Goal: Task Accomplishment & Management: Manage account settings

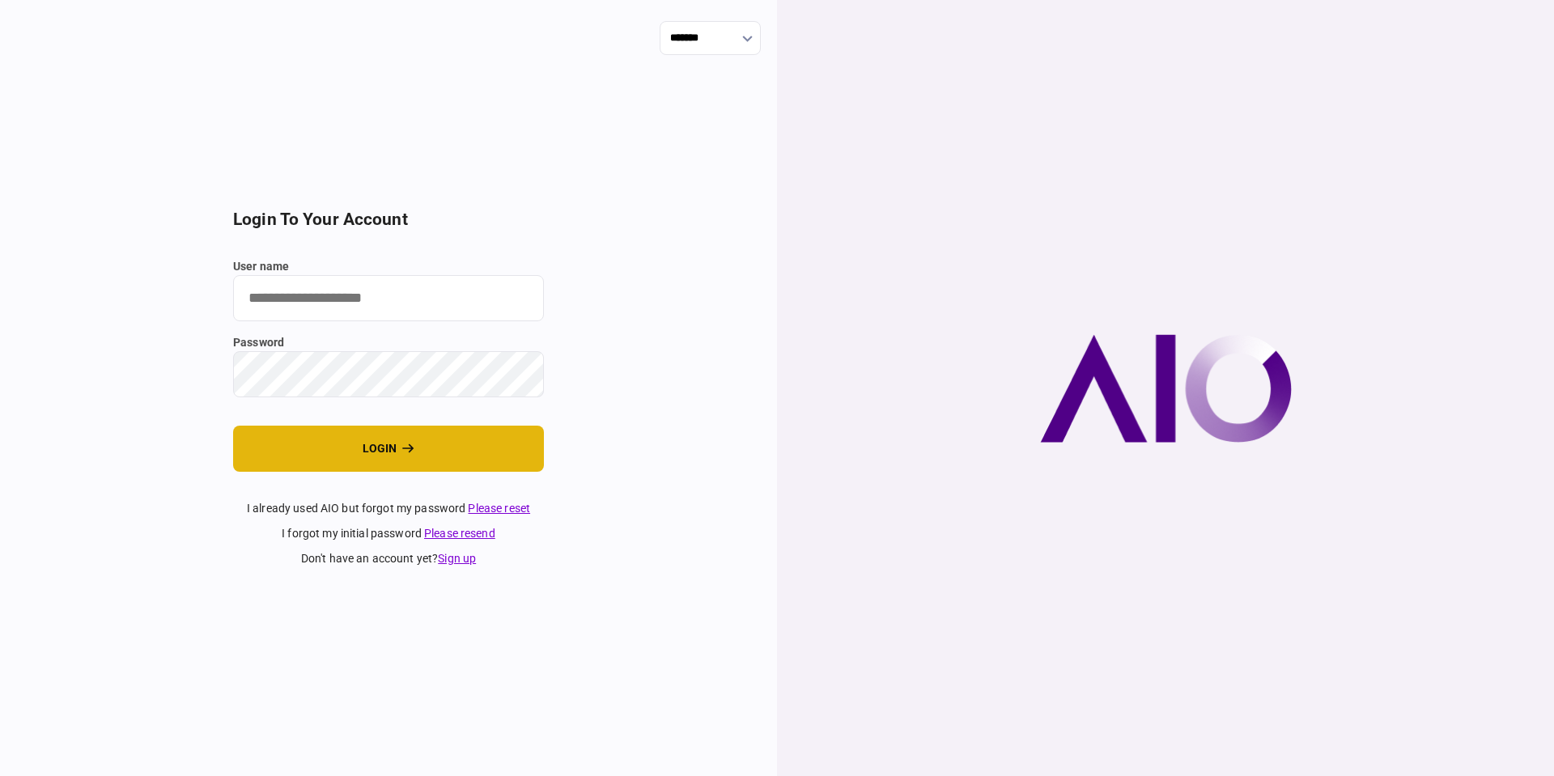
type input "*********"
click at [387, 452] on button "login" at bounding box center [388, 449] width 311 height 46
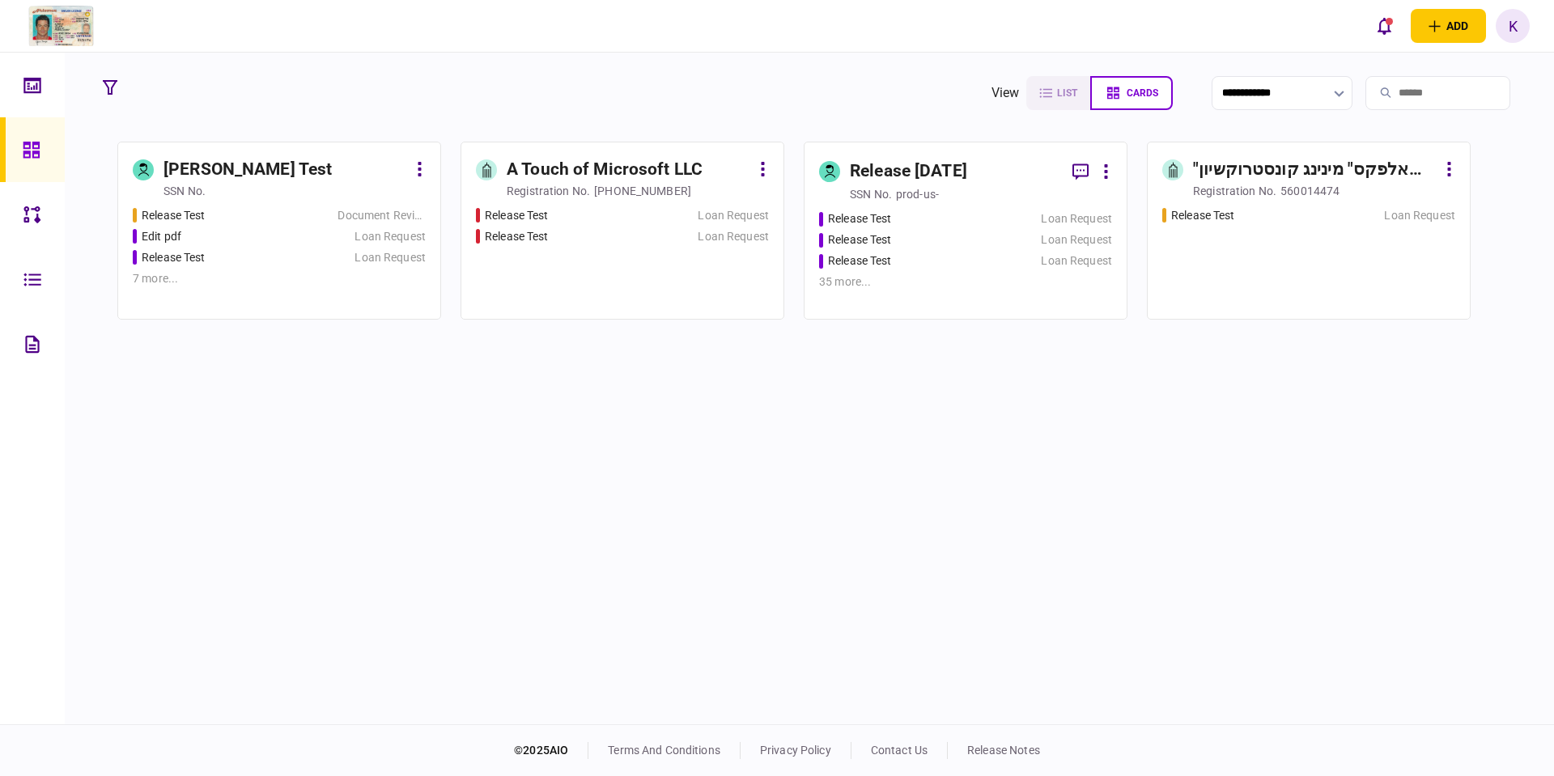
click at [209, 253] on div "Release Test" at bounding box center [231, 257] width 197 height 17
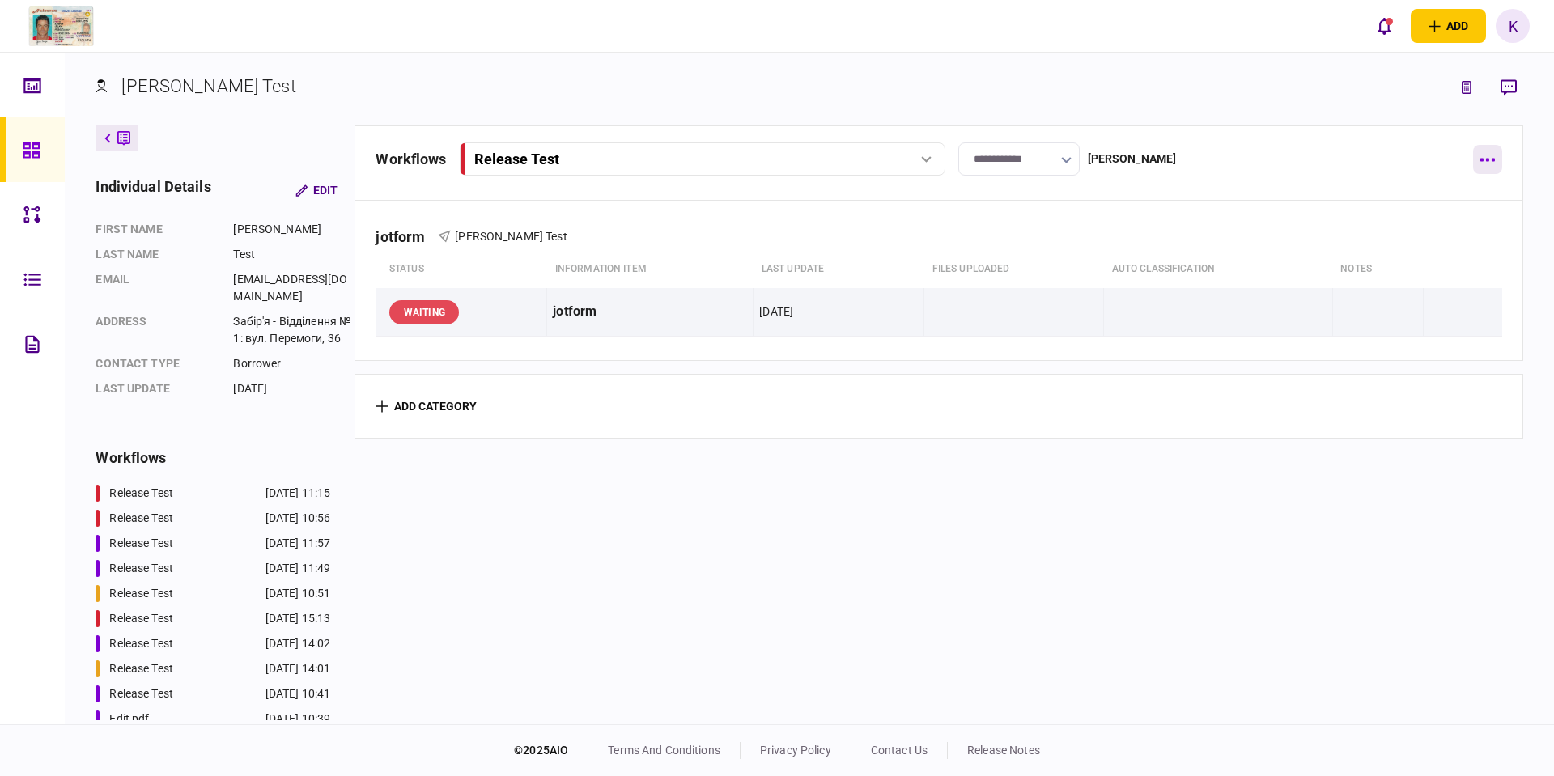
click at [1490, 157] on button "button" at bounding box center [1487, 159] width 29 height 29
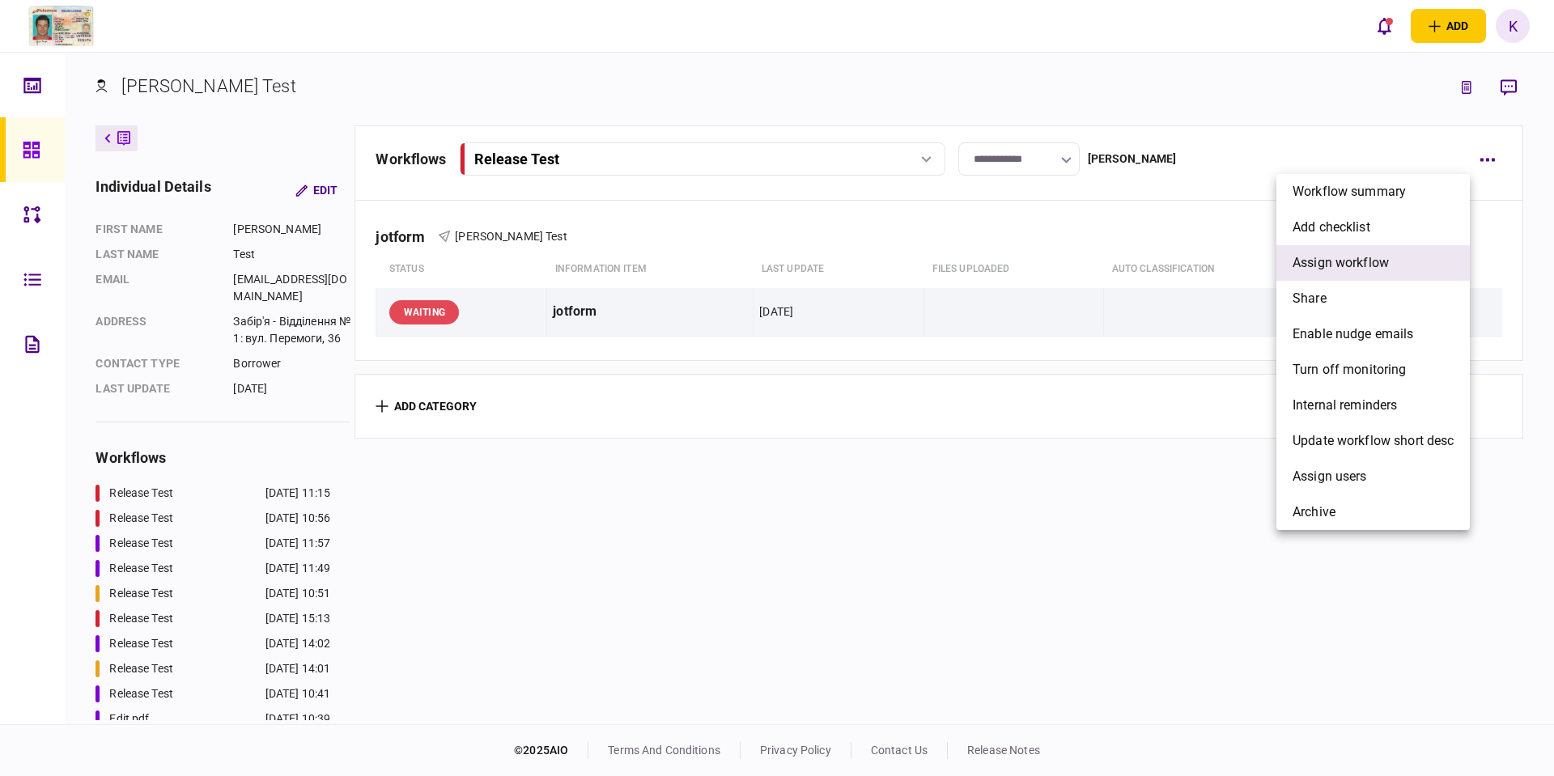
click at [1345, 266] on span "assign workflow" at bounding box center [1341, 262] width 96 height 19
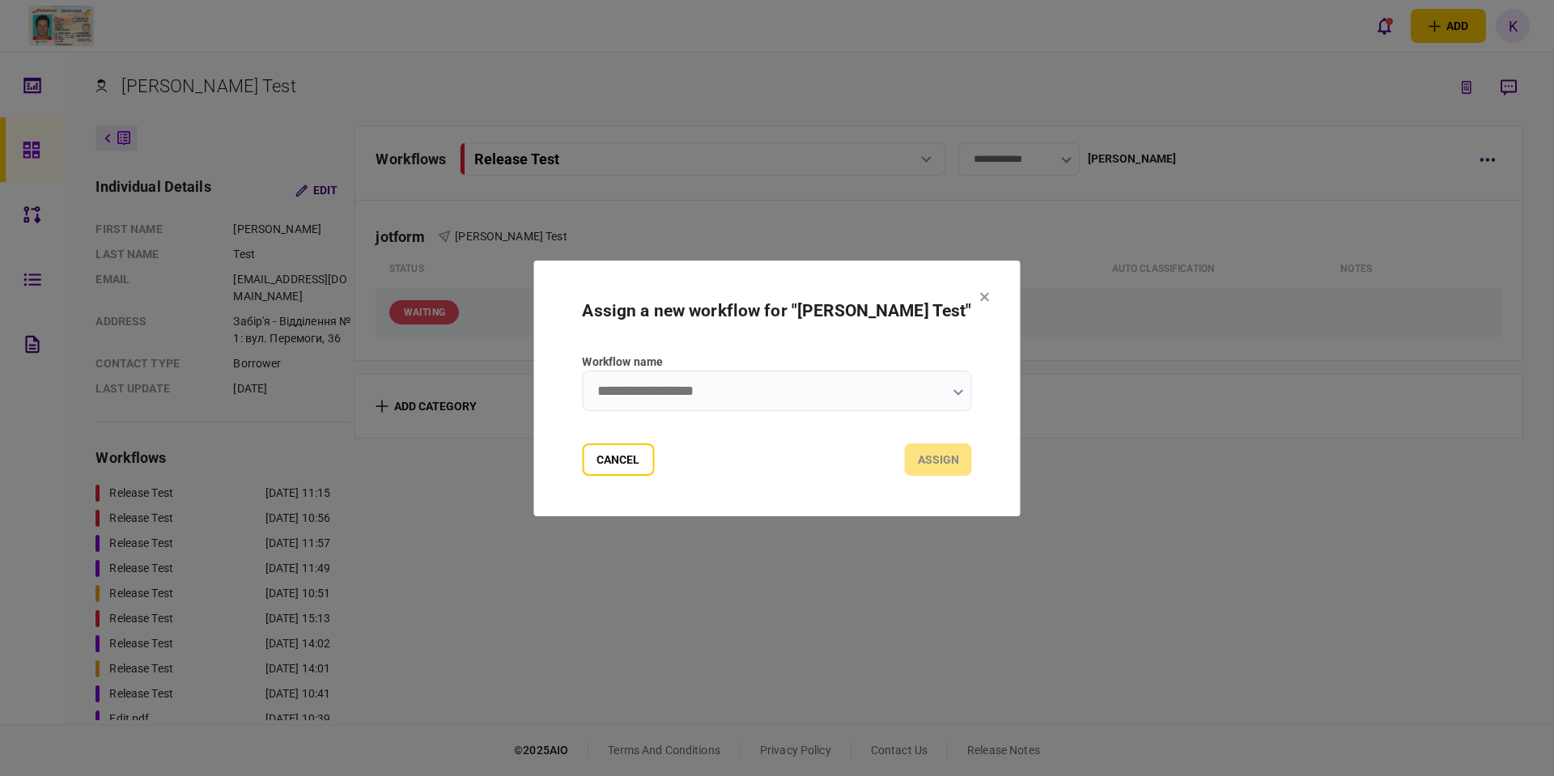
click at [821, 389] on input "Workflow name" at bounding box center [776, 391] width 389 height 40
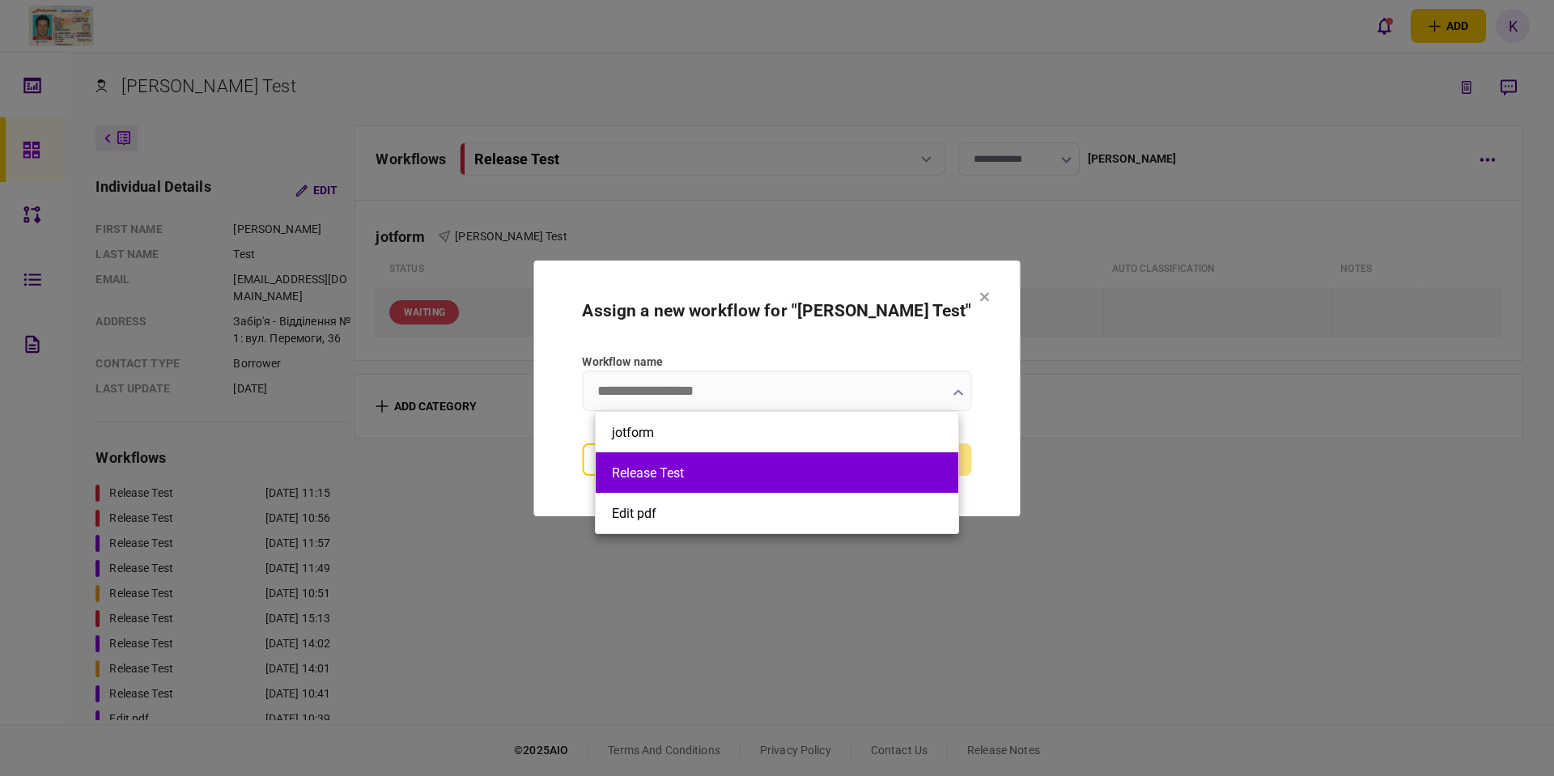
click at [714, 477] on button "Release Test" at bounding box center [777, 473] width 330 height 15
type input "**********"
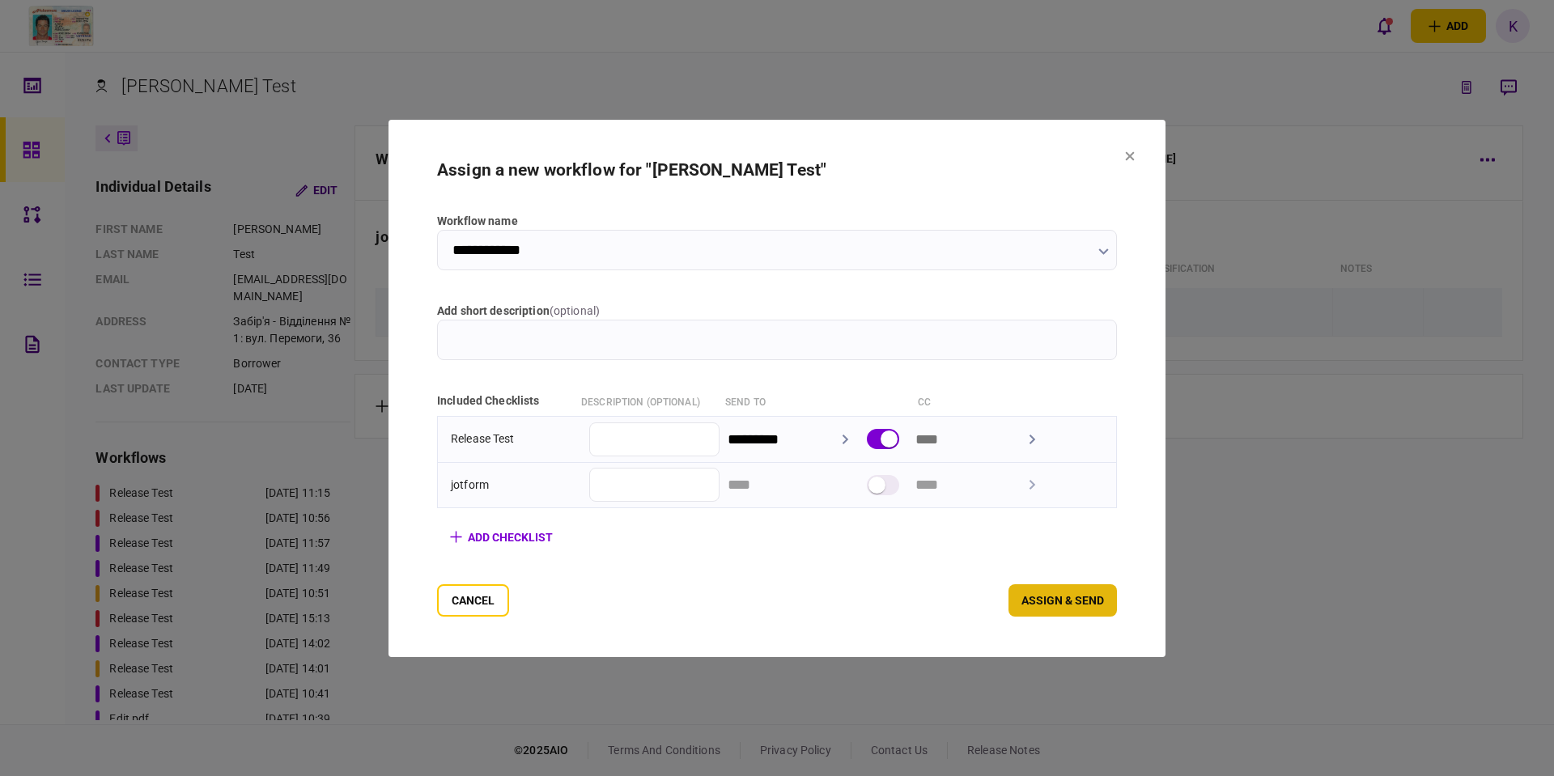
click at [1117, 600] on button "assign & send" at bounding box center [1063, 601] width 108 height 32
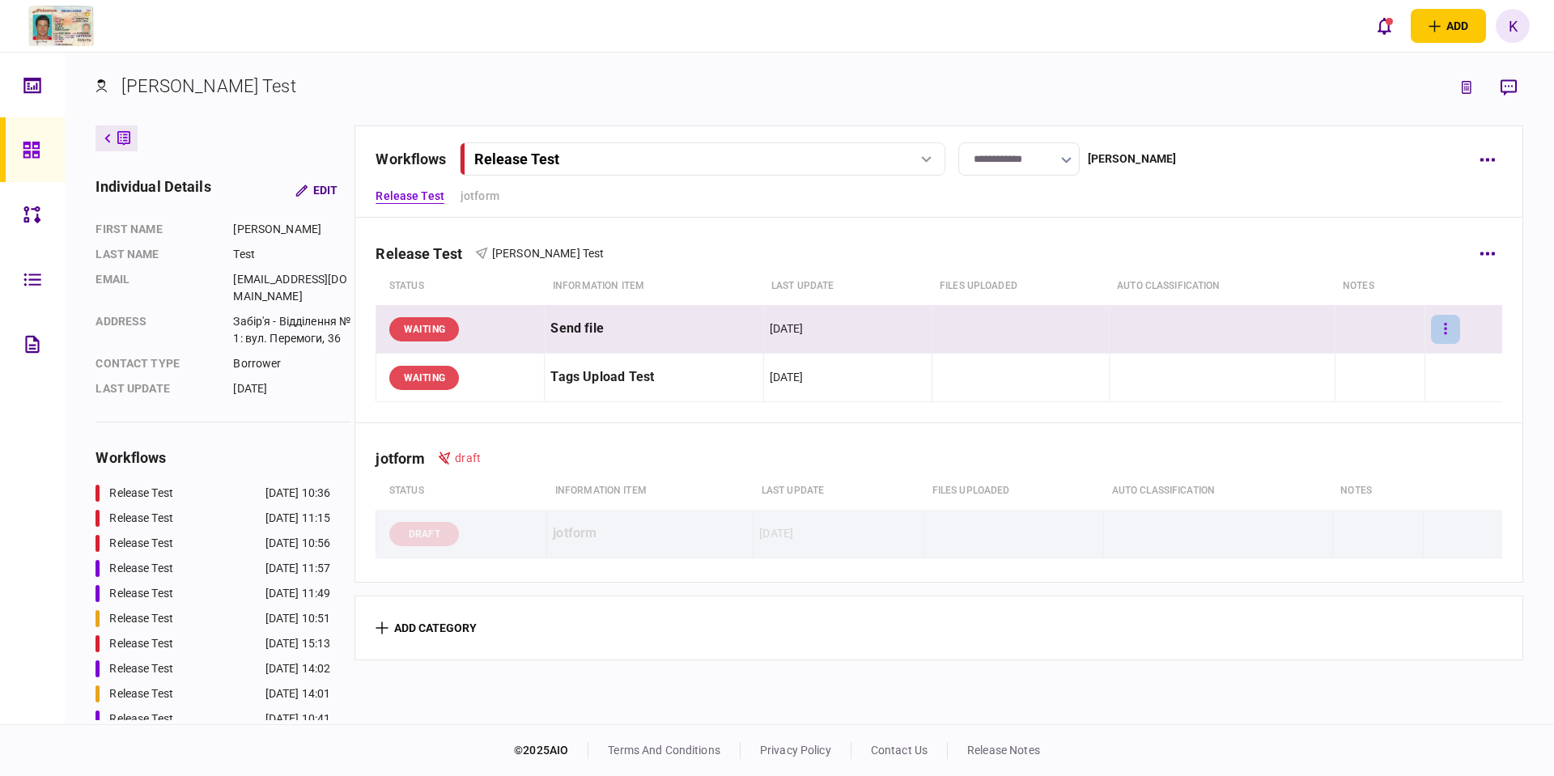
click at [1439, 326] on button "button" at bounding box center [1445, 329] width 29 height 29
click at [1316, 506] on span "upload manually" at bounding box center [1335, 504] width 99 height 19
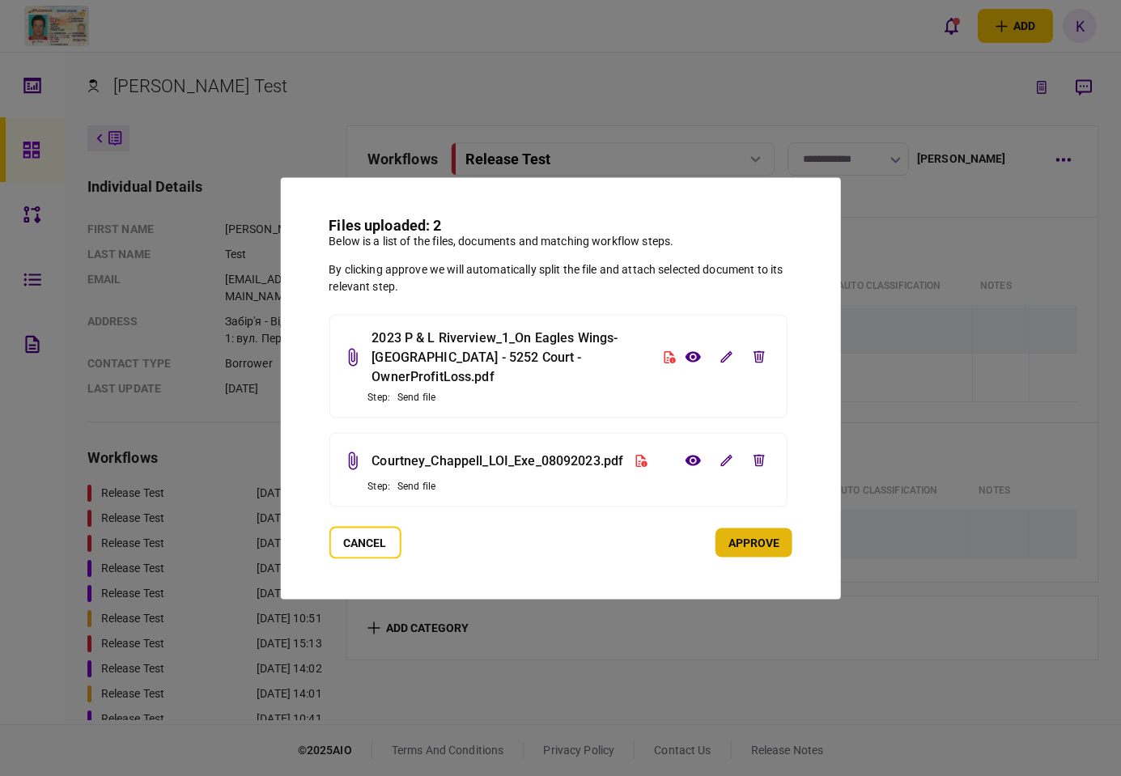
click at [767, 541] on button "approve" at bounding box center [754, 542] width 77 height 29
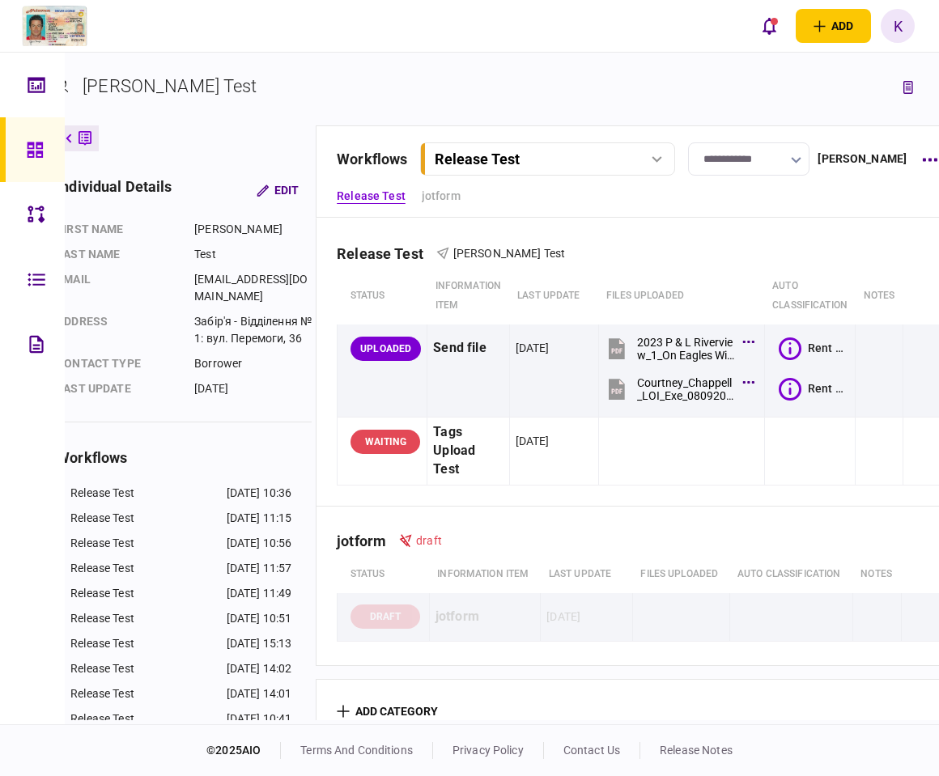
scroll to position [0, 87]
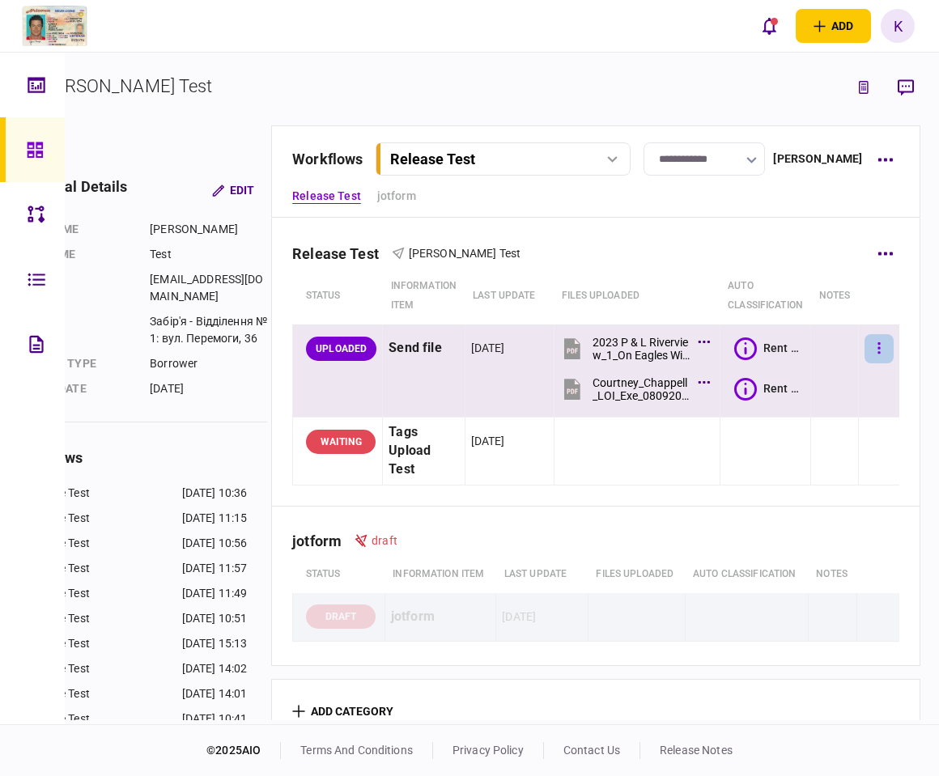
click at [865, 342] on button "button" at bounding box center [879, 348] width 29 height 29
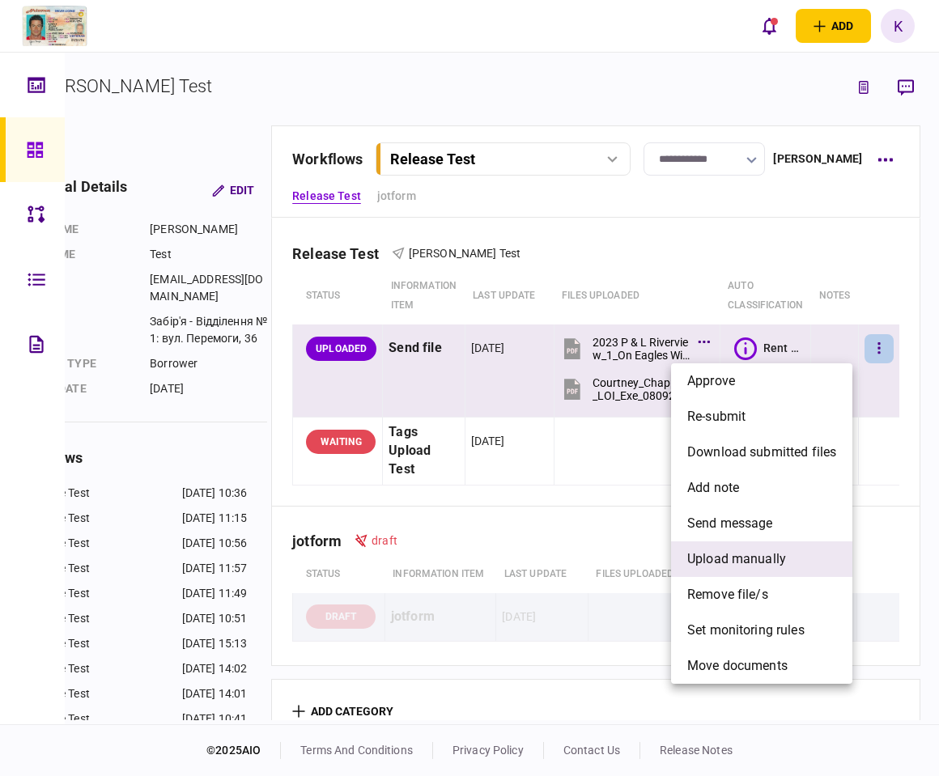
click at [733, 559] on span "upload manually" at bounding box center [736, 559] width 99 height 19
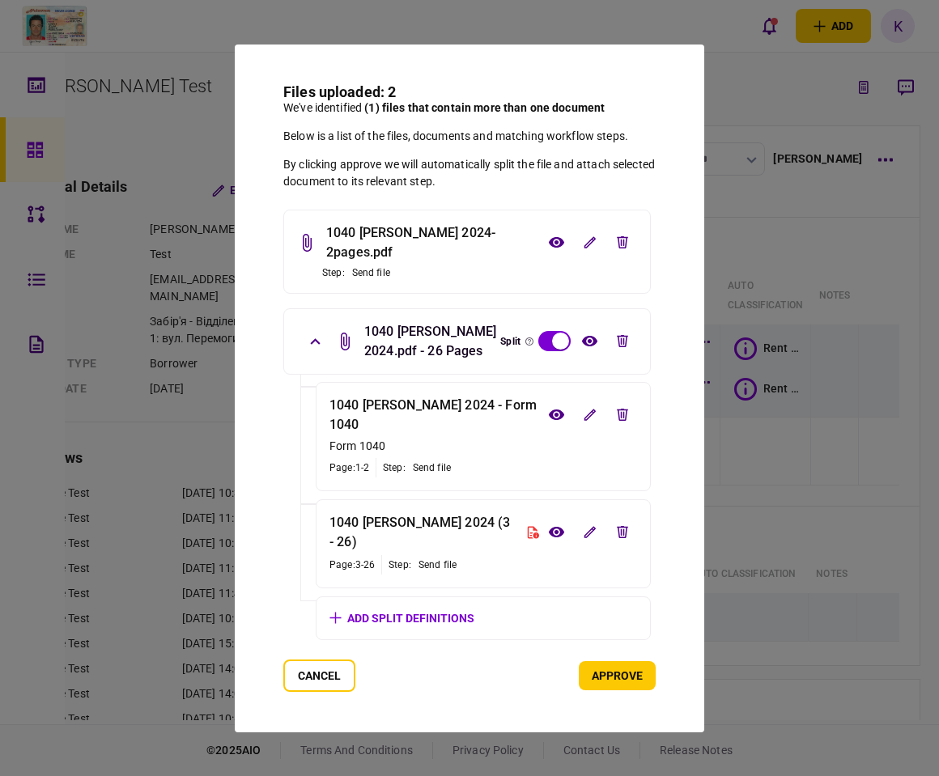
click at [597, 678] on button "approve" at bounding box center [617, 675] width 77 height 29
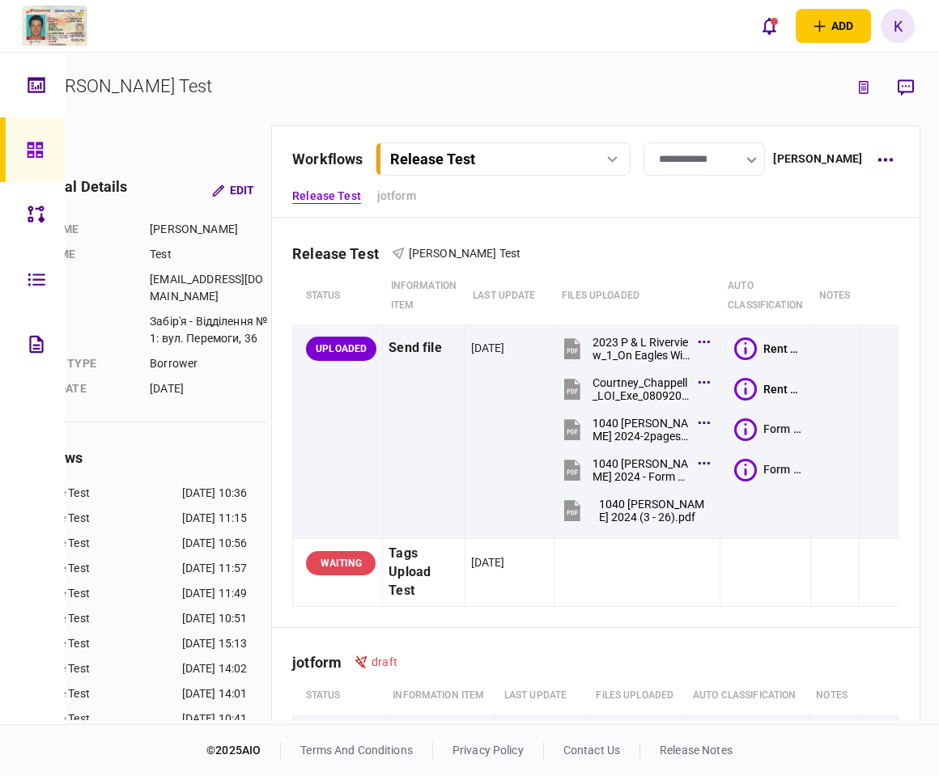
click at [763, 354] on div "Rent Roll" at bounding box center [784, 348] width 42 height 13
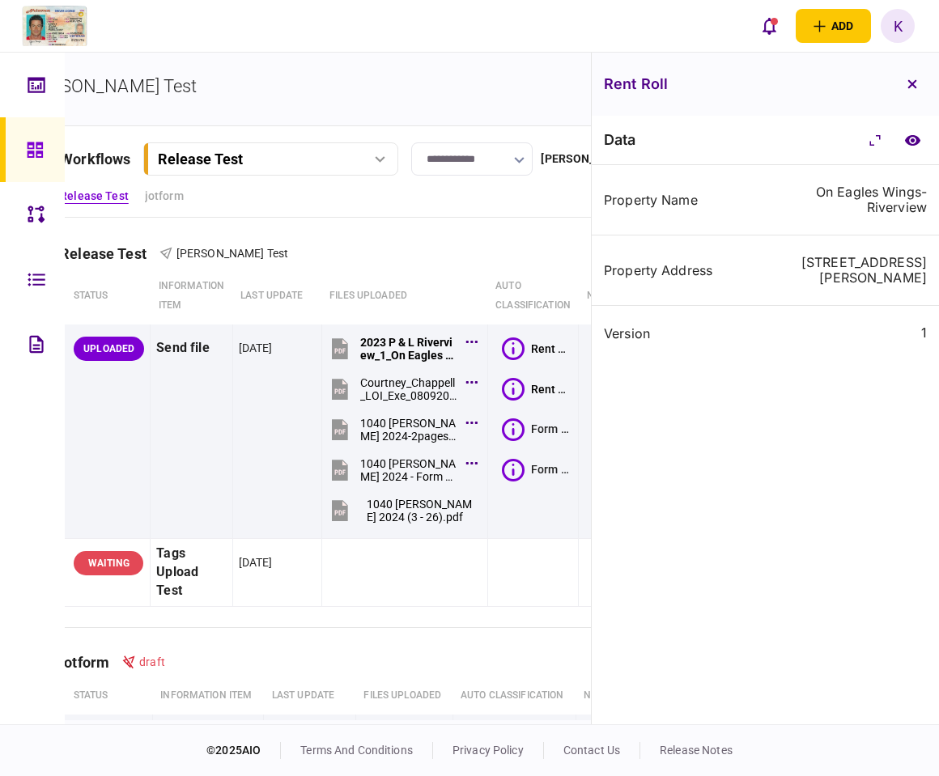
drag, startPoint x: 915, startPoint y: 83, endPoint x: 893, endPoint y: 87, distance: 22.1
click at [915, 84] on icon "button" at bounding box center [913, 84] width 10 height 10
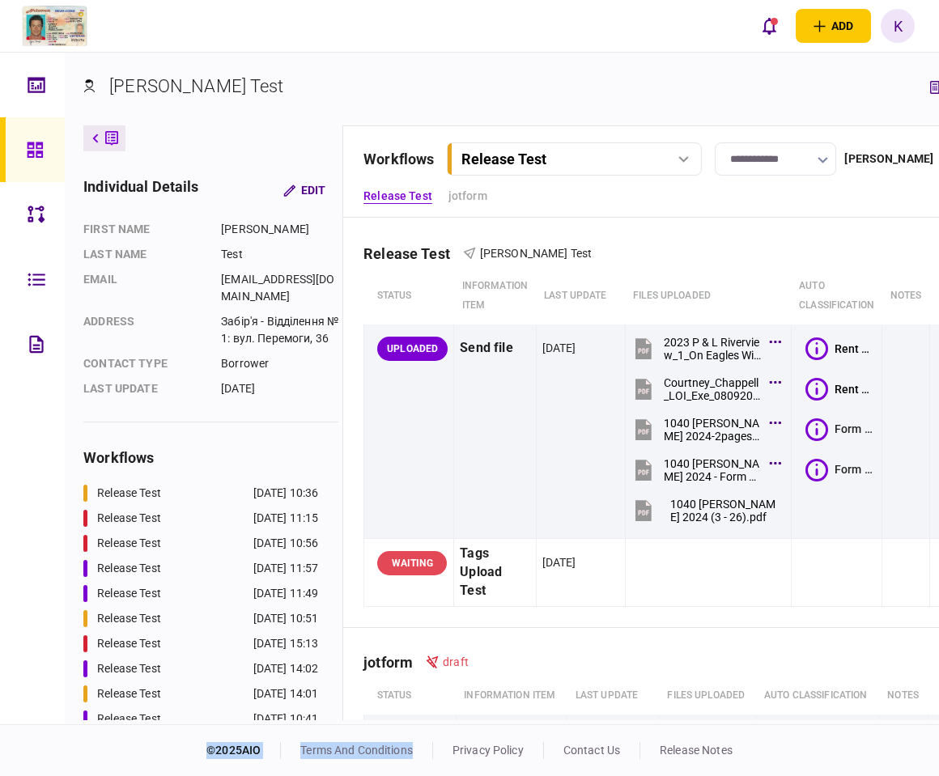
drag, startPoint x: 499, startPoint y: 725, endPoint x: 706, endPoint y: 720, distance: 207.3
click at [706, 720] on div "add business identity individual identity K K Kate Tyshko kateryna.tyshko@aio.n…" at bounding box center [469, 388] width 939 height 776
drag, startPoint x: 700, startPoint y: 726, endPoint x: 772, endPoint y: 725, distance: 71.3
click at [772, 725] on footer "© 2025 AIO terms and conditions privacy policy contact us release notes" at bounding box center [469, 751] width 939 height 52
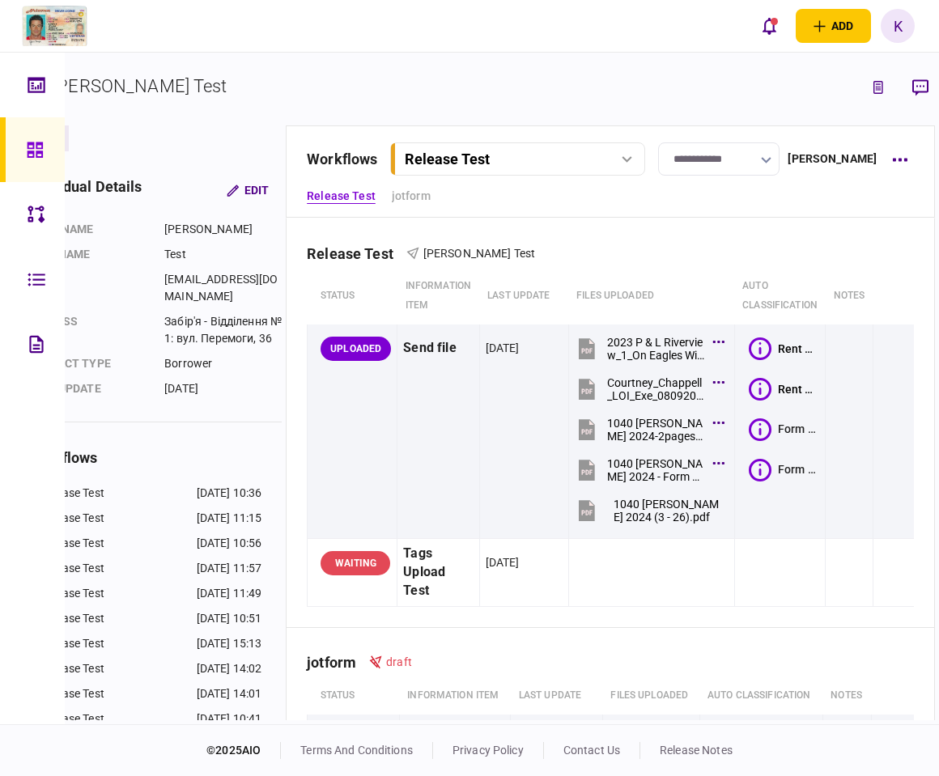
scroll to position [0, 87]
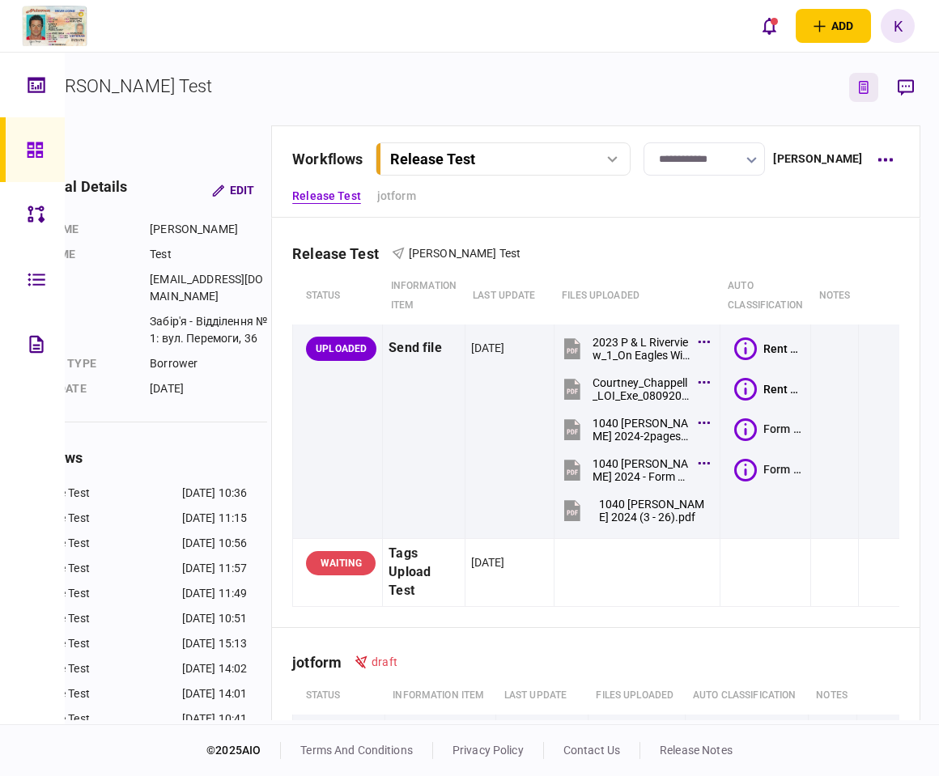
click at [857, 94] on button "link to underwriting page" at bounding box center [863, 87] width 29 height 29
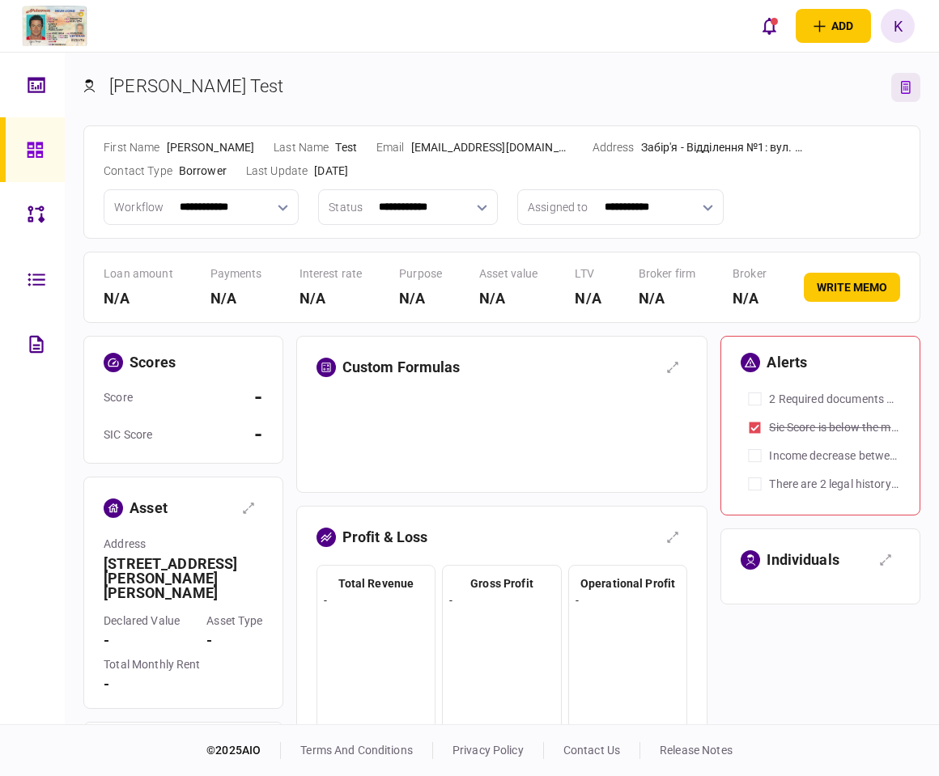
click at [46, 152] on link at bounding box center [32, 149] width 65 height 65
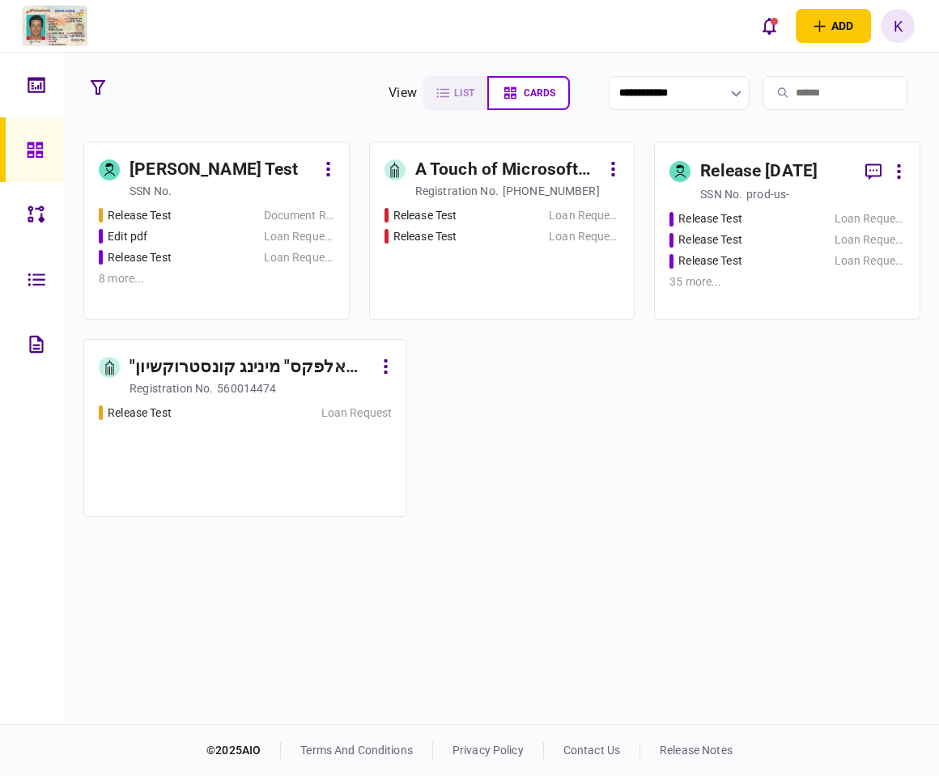
click at [205, 210] on div "Release Test" at bounding box center [177, 215] width 156 height 17
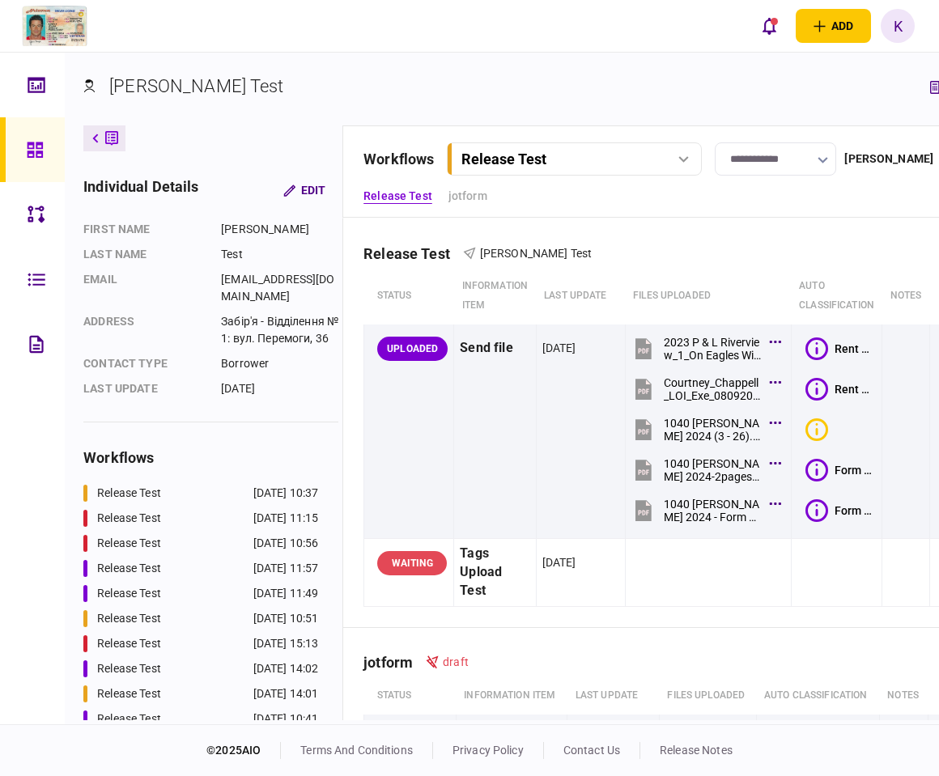
scroll to position [0, 87]
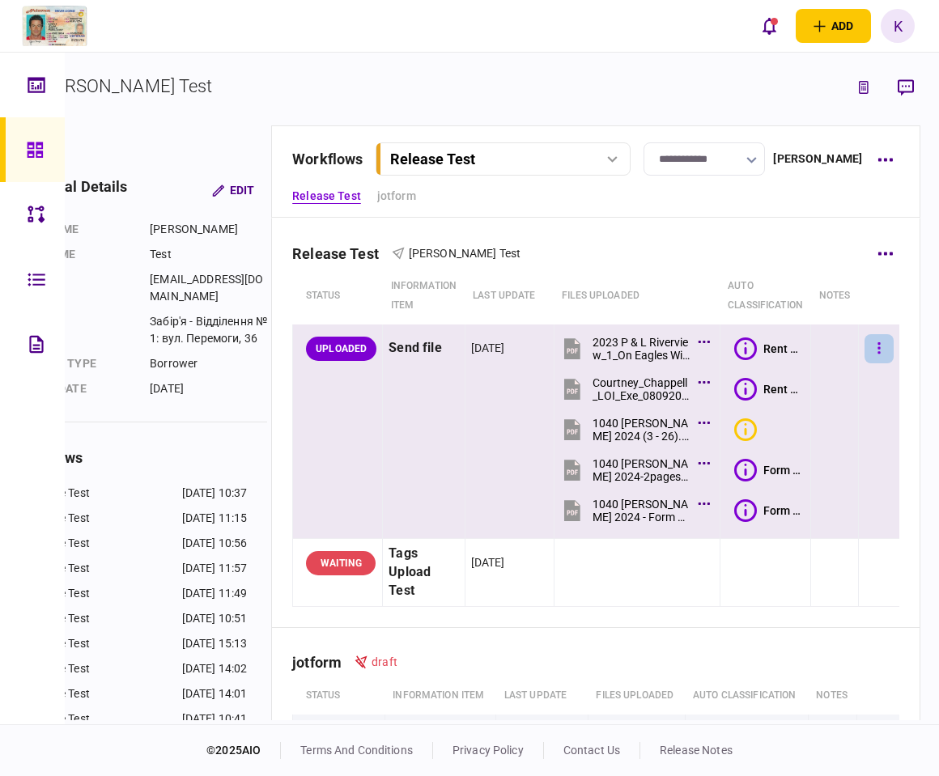
click at [878, 347] on icon "button" at bounding box center [879, 347] width 2 height 11
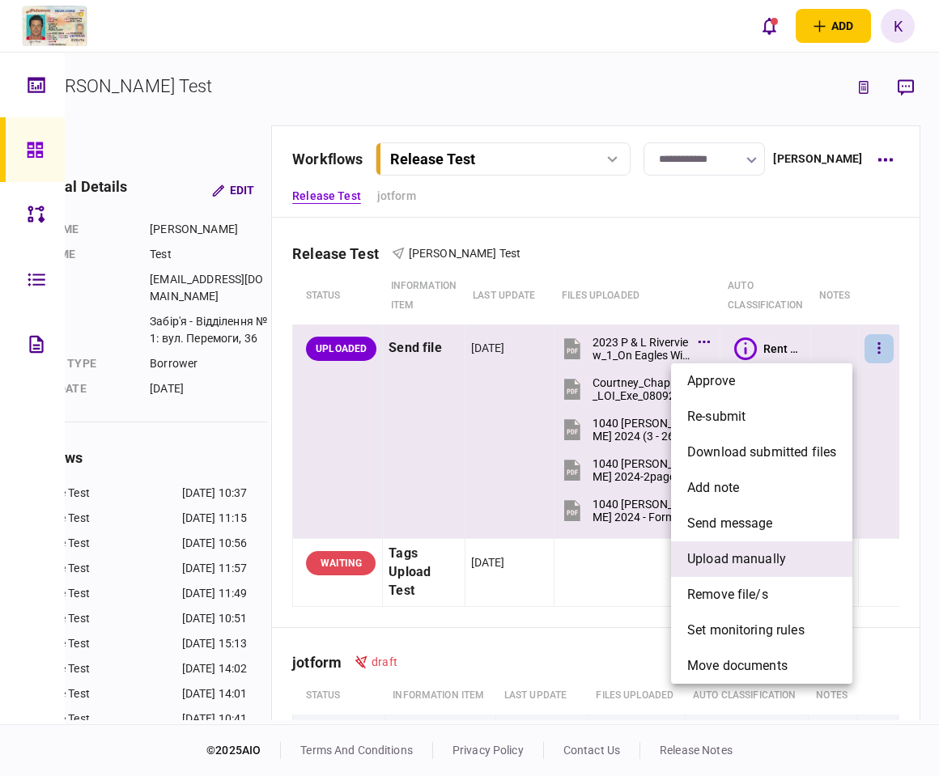
click at [771, 564] on span "upload manually" at bounding box center [736, 559] width 99 height 19
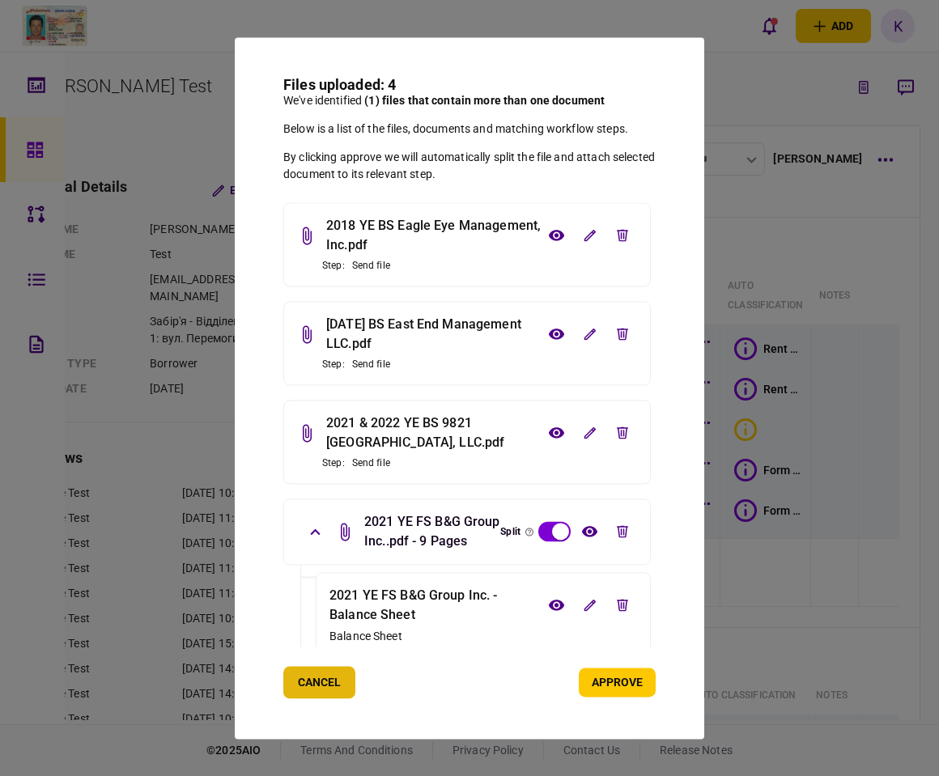
click at [321, 687] on button "Cancel" at bounding box center [319, 682] width 72 height 32
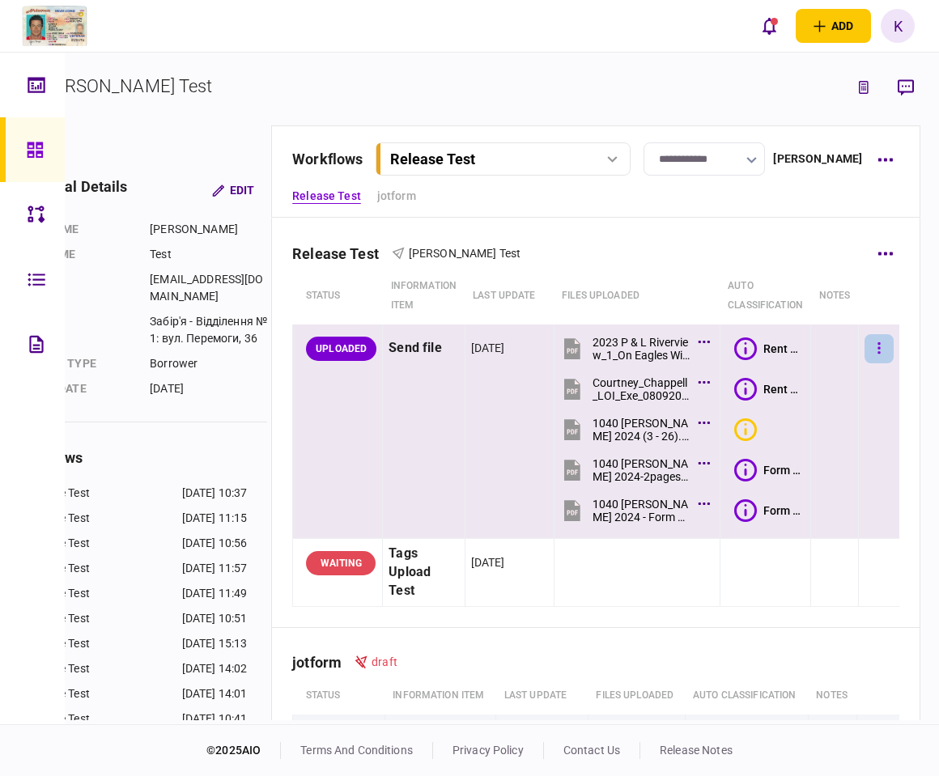
click at [865, 342] on button "button" at bounding box center [879, 348] width 29 height 29
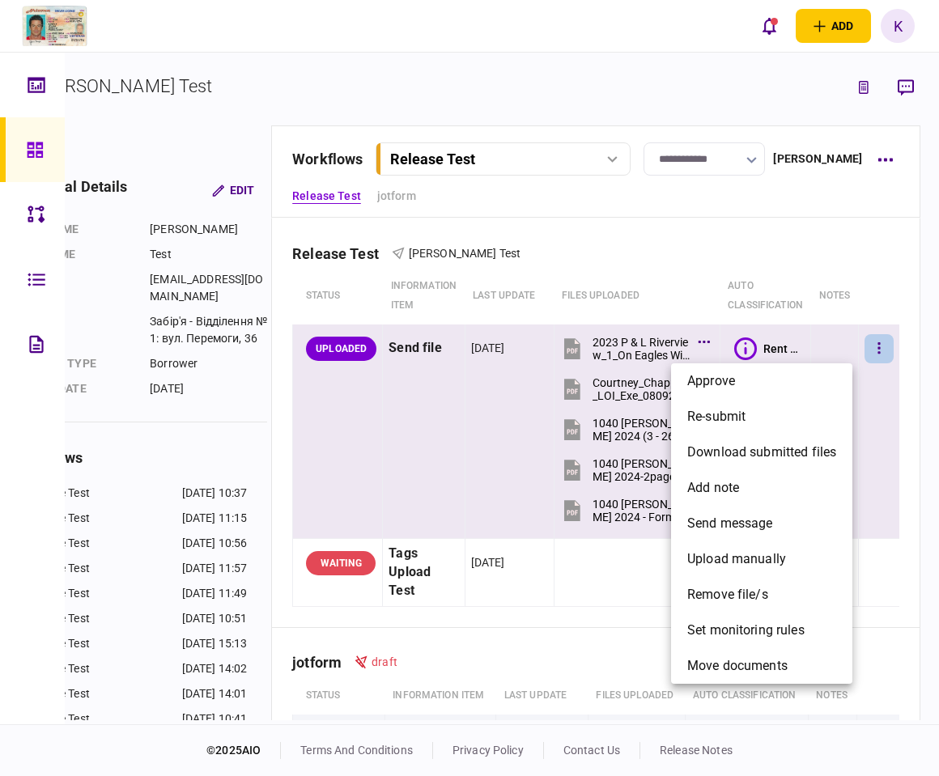
click at [476, 163] on div at bounding box center [469, 388] width 939 height 776
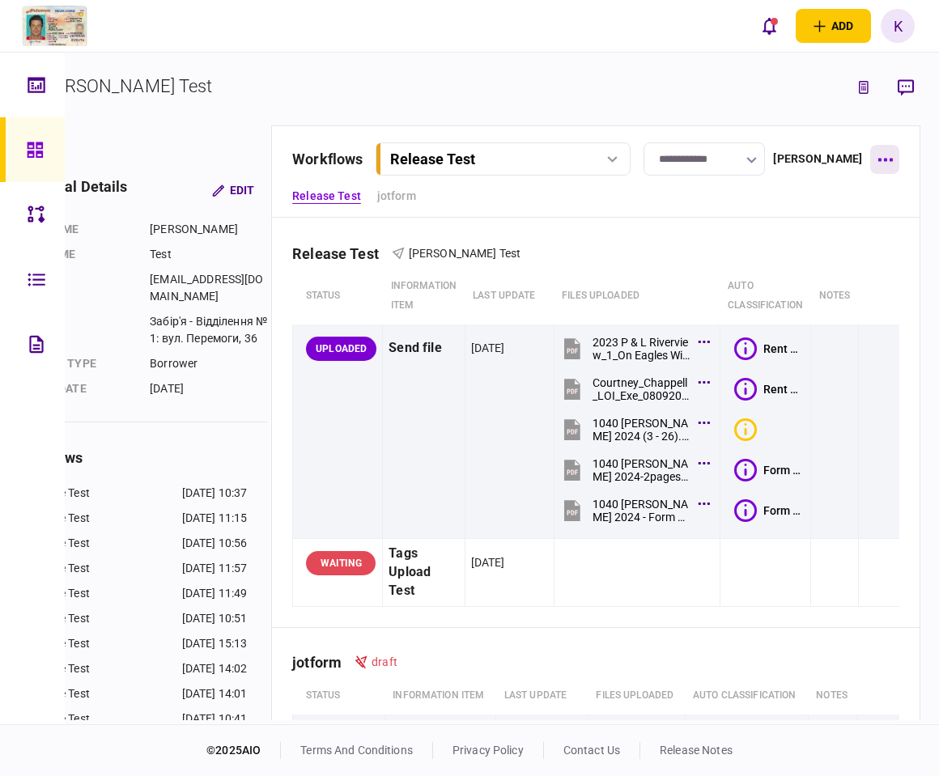
click at [891, 158] on button "button" at bounding box center [884, 159] width 29 height 29
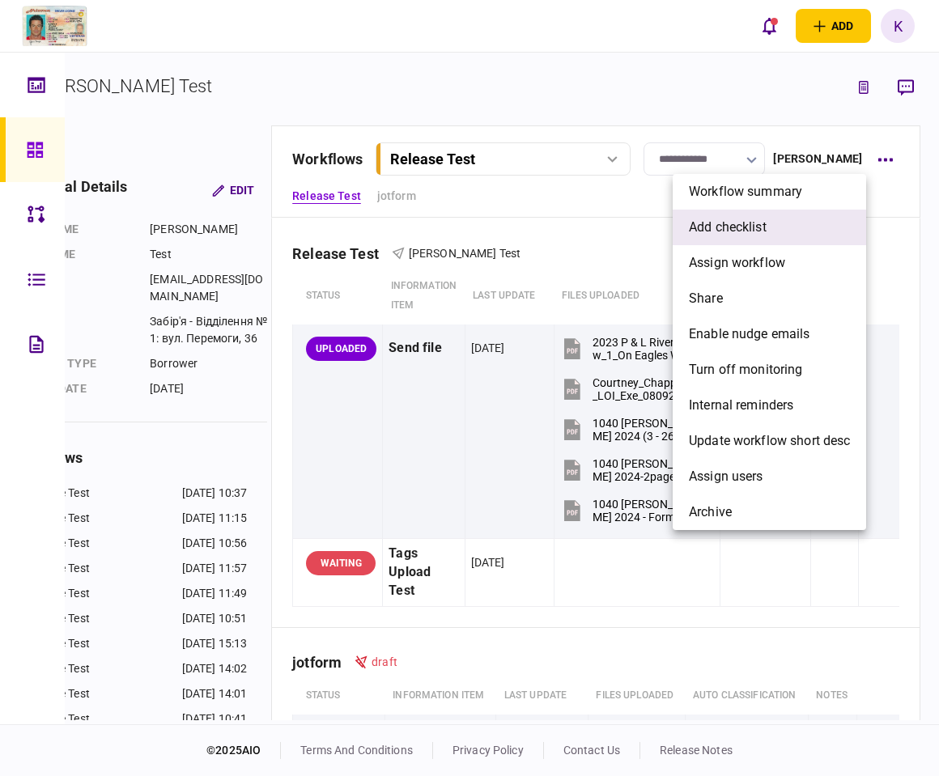
click at [718, 227] on span "add checklist" at bounding box center [728, 227] width 78 height 19
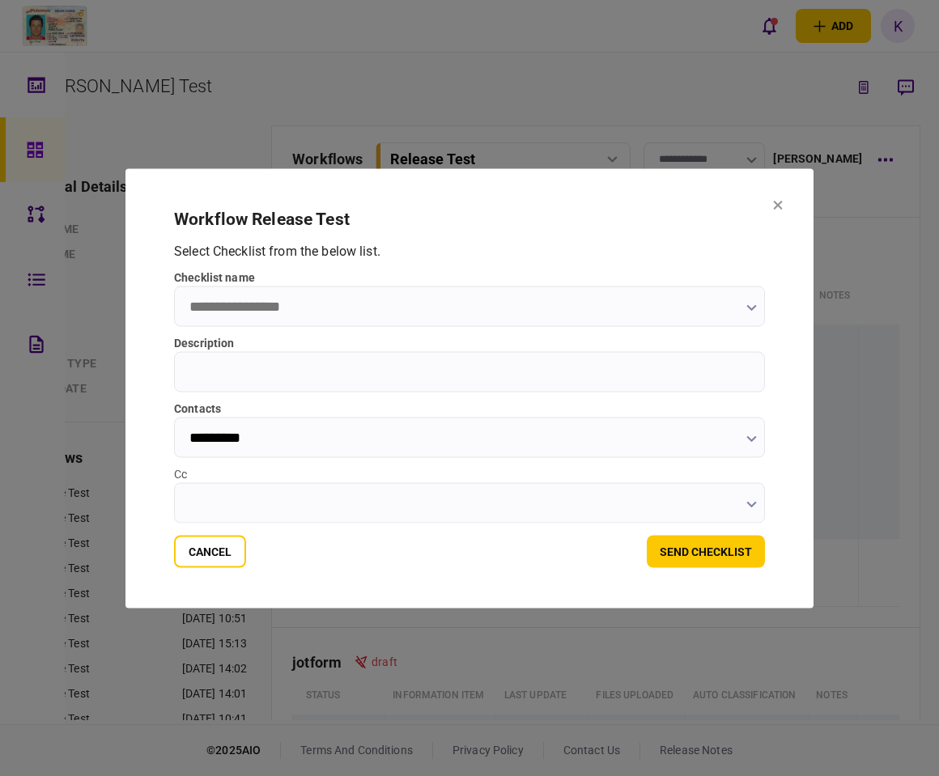
click at [338, 302] on input "checklist name" at bounding box center [469, 306] width 591 height 40
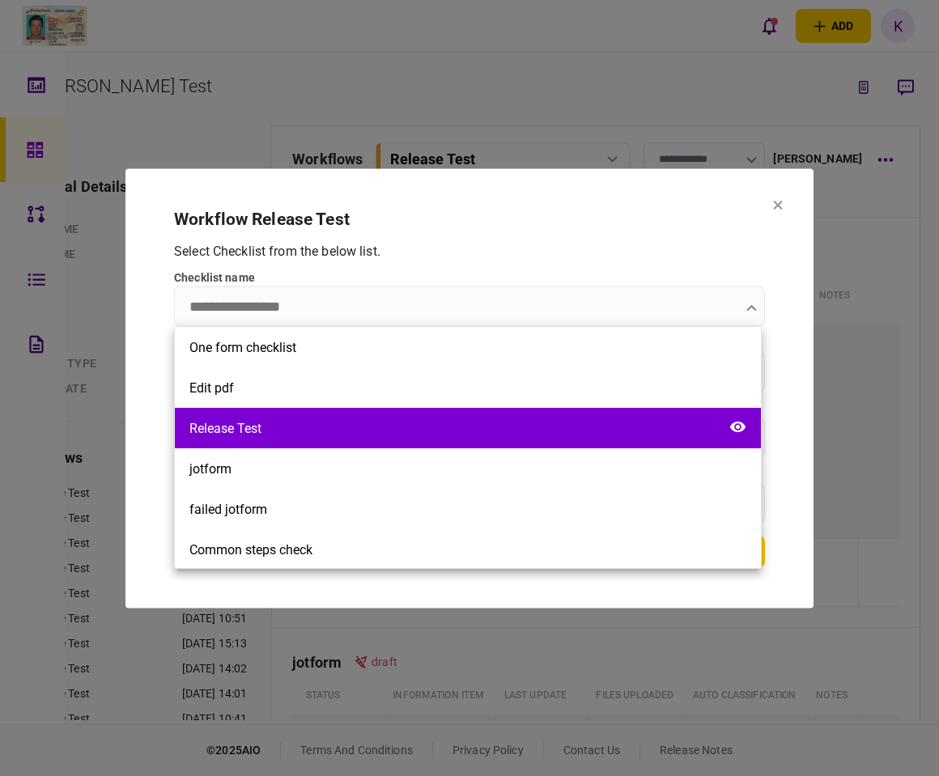
click at [310, 436] on div "Release Test" at bounding box center [468, 428] width 586 height 40
type input "**********"
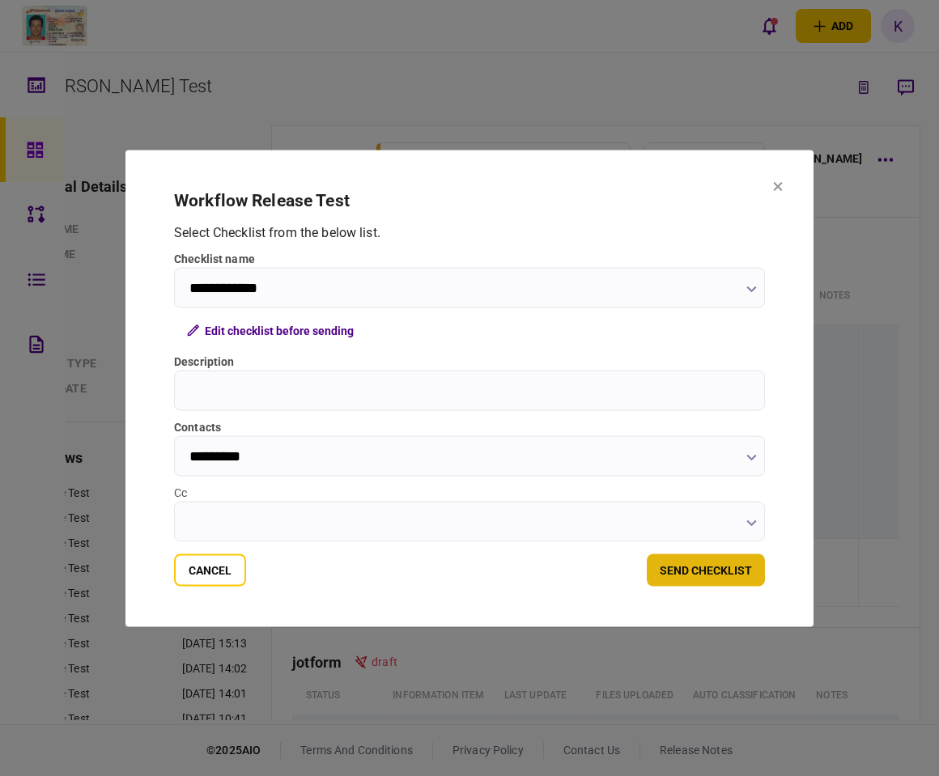
click at [696, 571] on button "send checklist" at bounding box center [706, 570] width 118 height 32
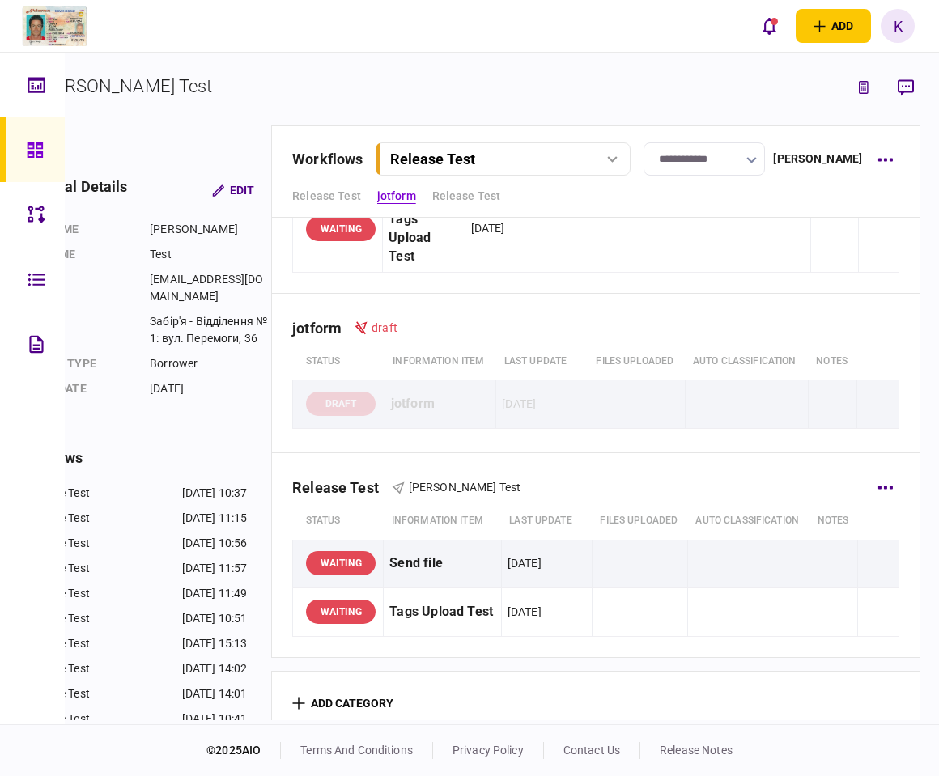
scroll to position [355, 0]
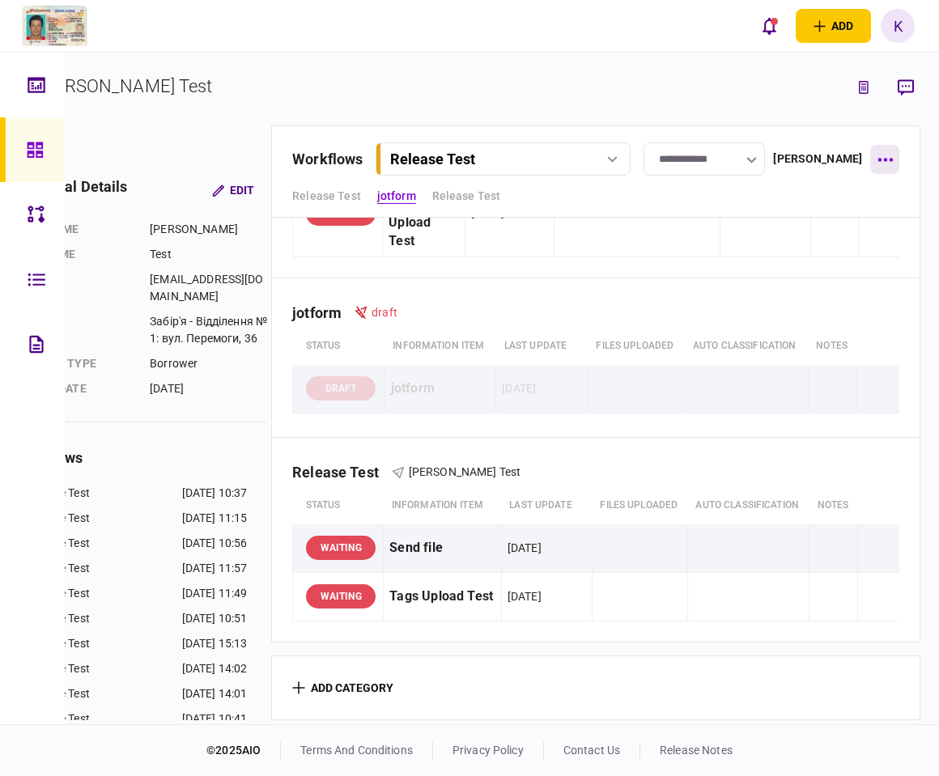
click at [886, 159] on icon "button" at bounding box center [885, 160] width 15 height 3
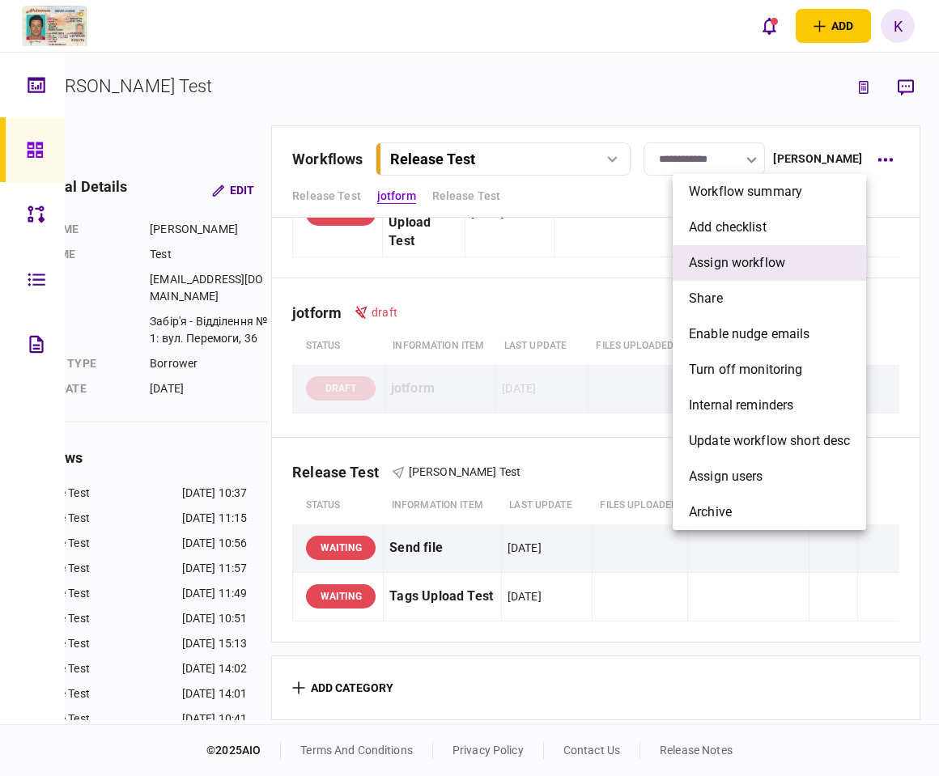
click at [756, 261] on span "assign workflow" at bounding box center [737, 262] width 96 height 19
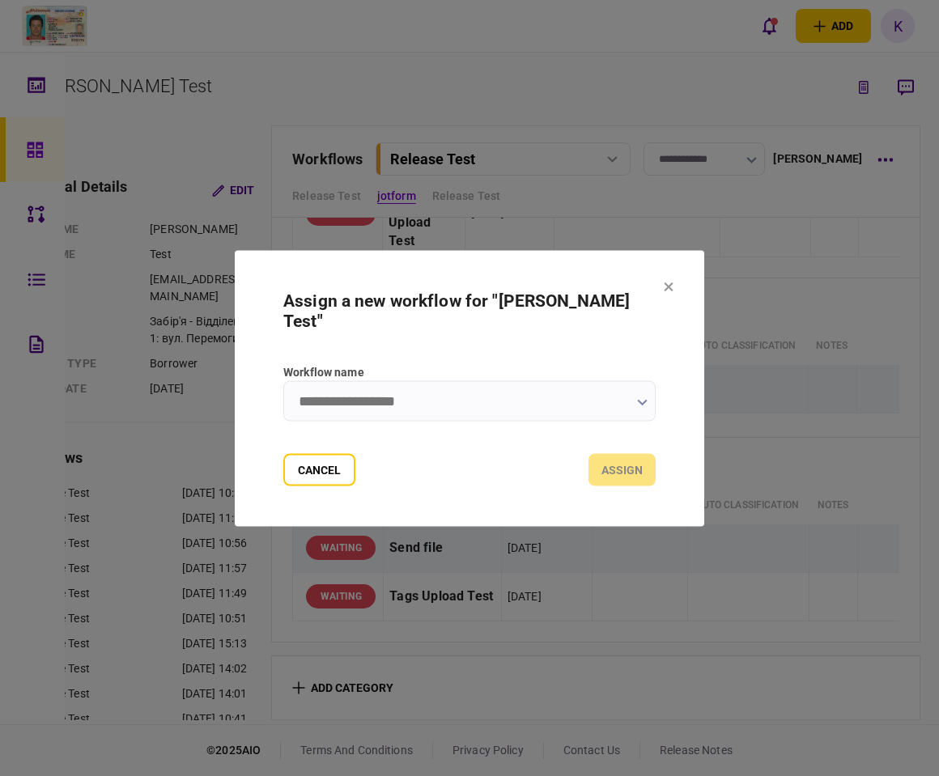
click at [557, 382] on input "Workflow name" at bounding box center [469, 401] width 372 height 40
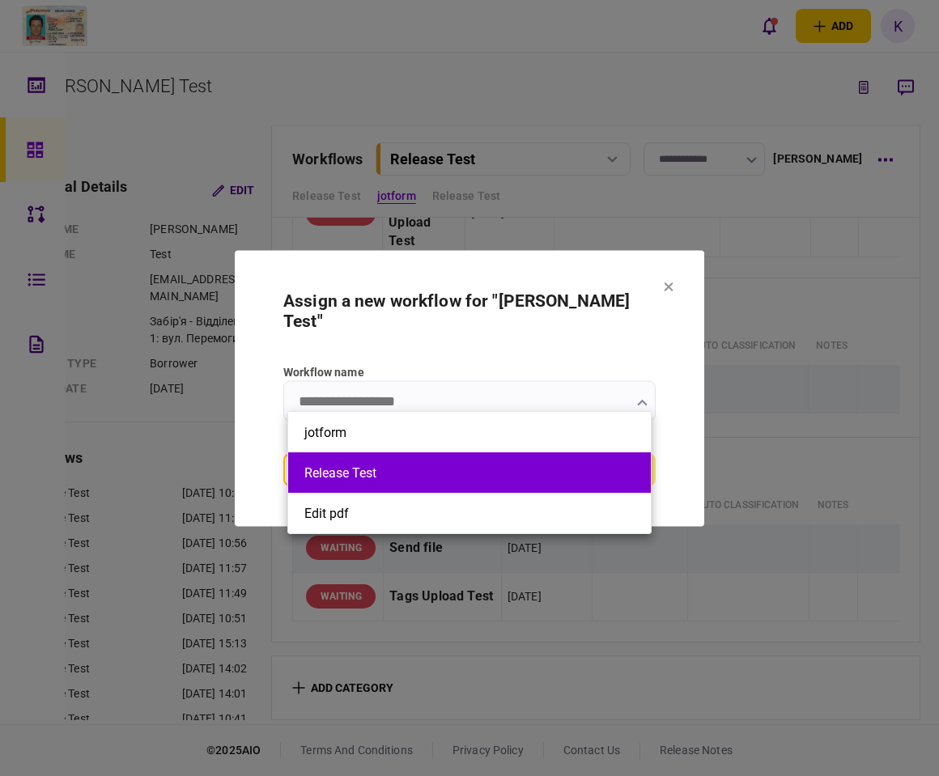
click at [434, 483] on li "Release Test" at bounding box center [469, 473] width 363 height 40
type input "**********"
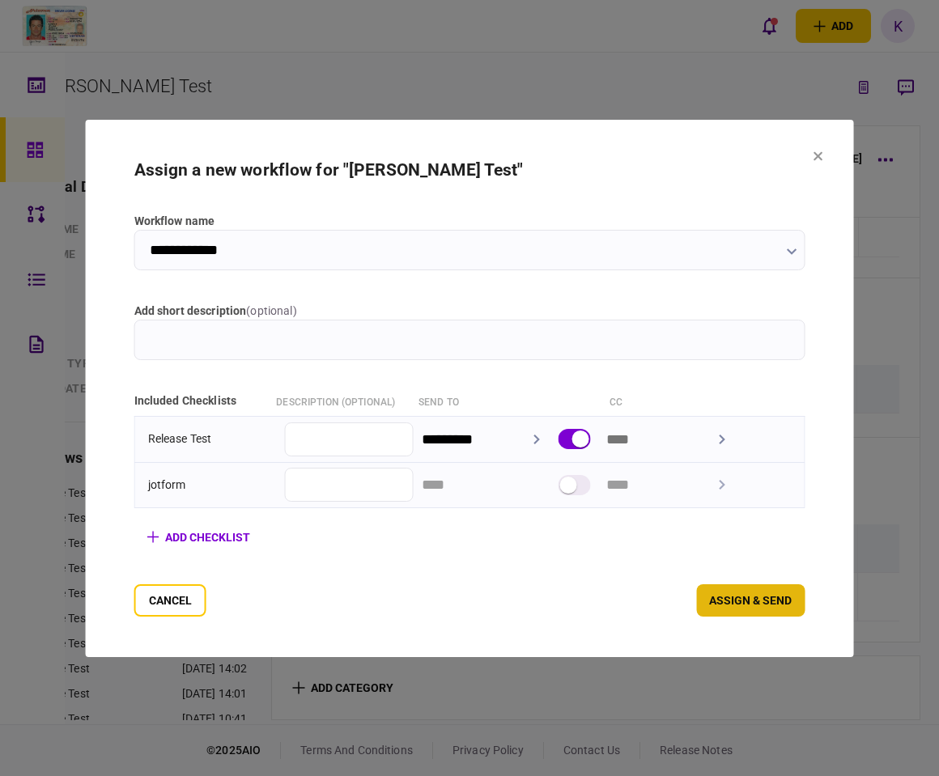
click at [805, 599] on button "assign & send" at bounding box center [750, 601] width 108 height 32
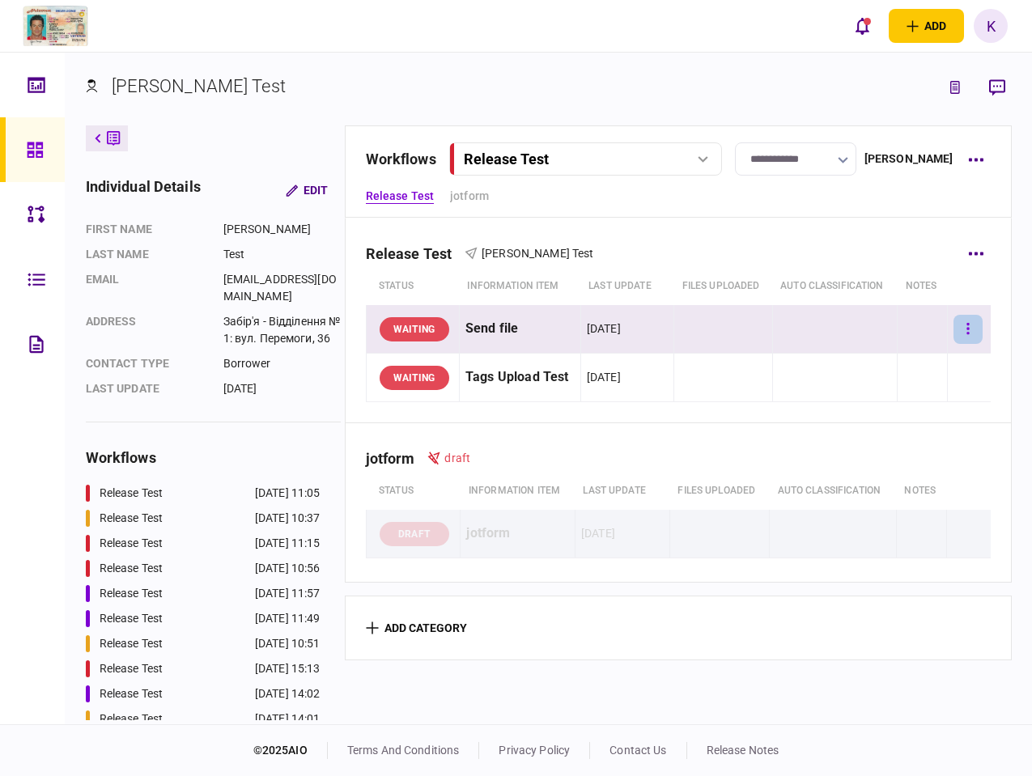
click at [954, 321] on button "button" at bounding box center [968, 329] width 29 height 29
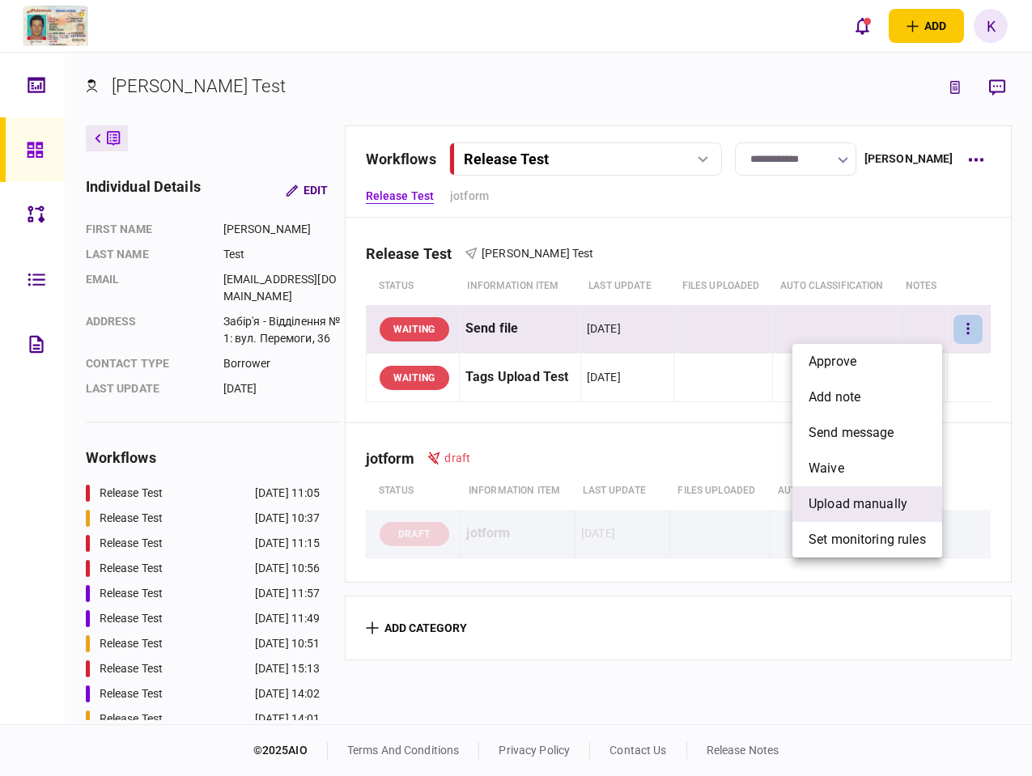
click at [828, 508] on span "upload manually" at bounding box center [858, 504] width 99 height 19
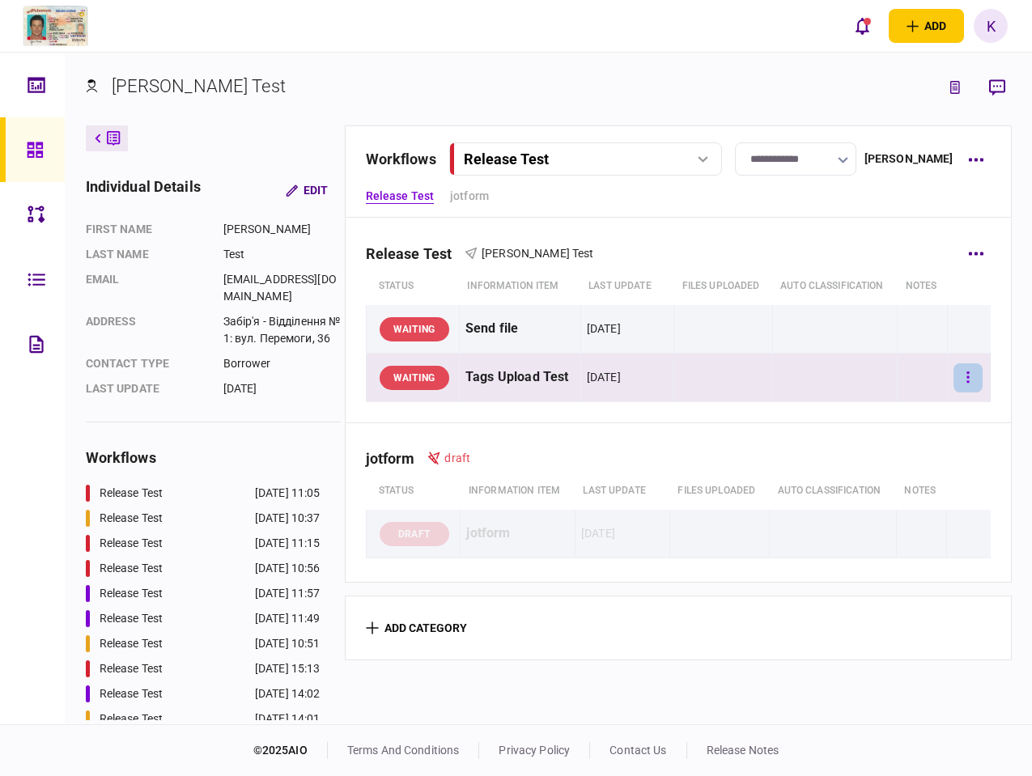
click at [967, 379] on icon "button" at bounding box center [968, 377] width 3 height 15
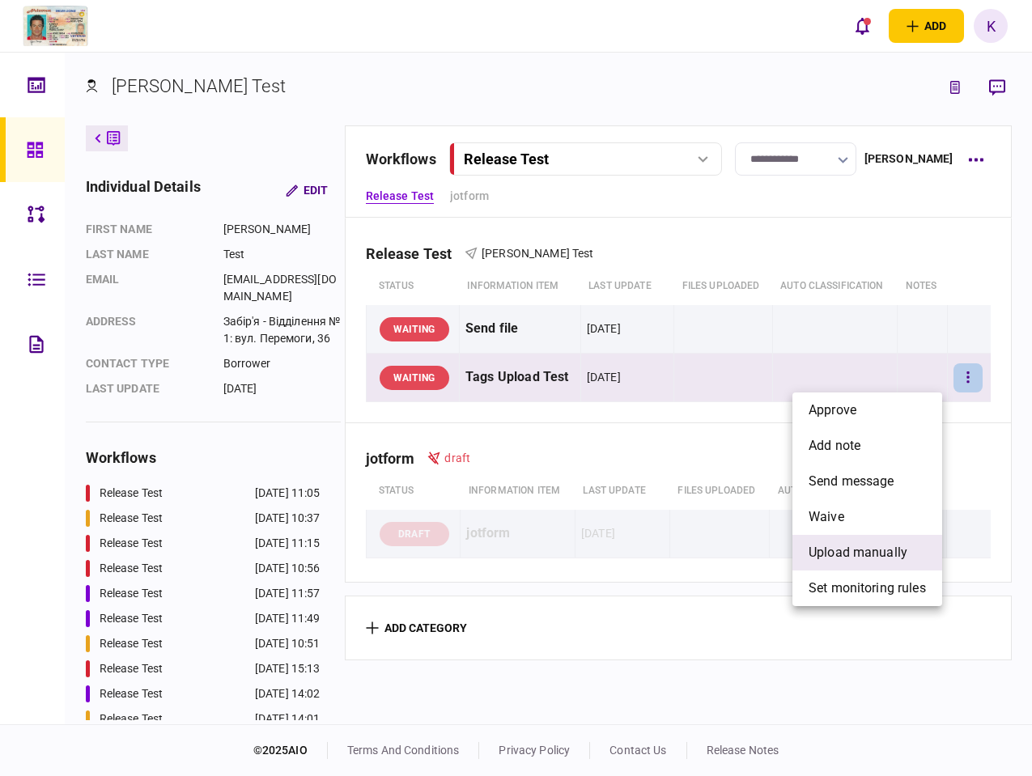
click at [874, 554] on span "upload manually" at bounding box center [858, 552] width 99 height 19
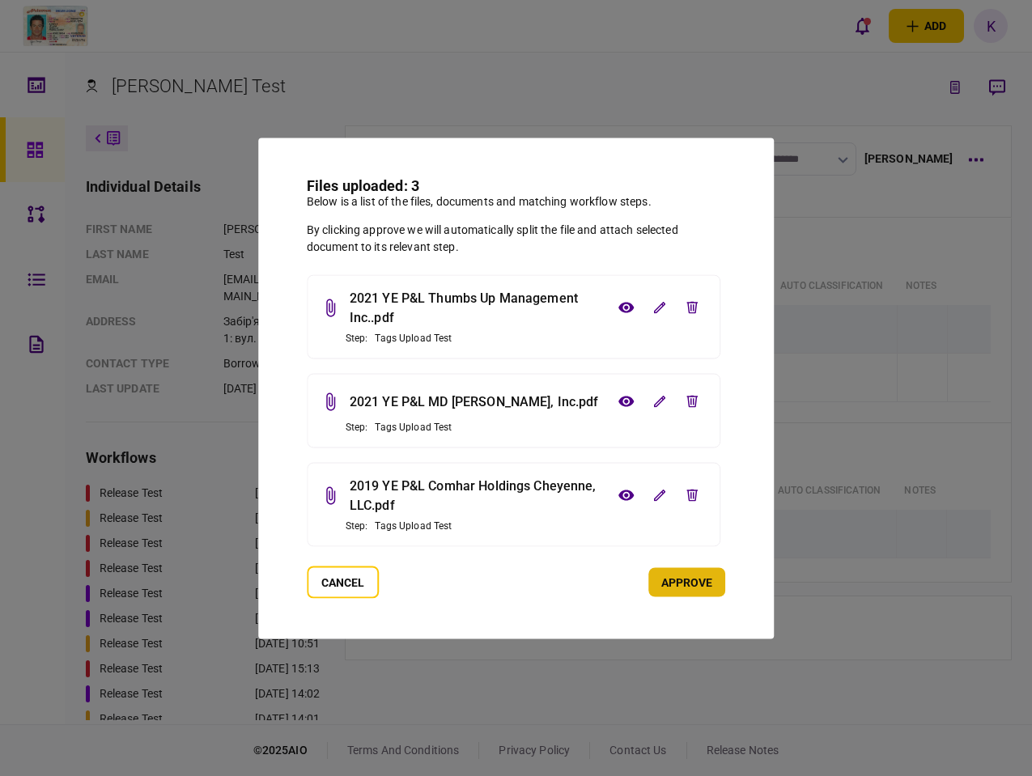
click at [678, 587] on button "approve" at bounding box center [686, 582] width 77 height 29
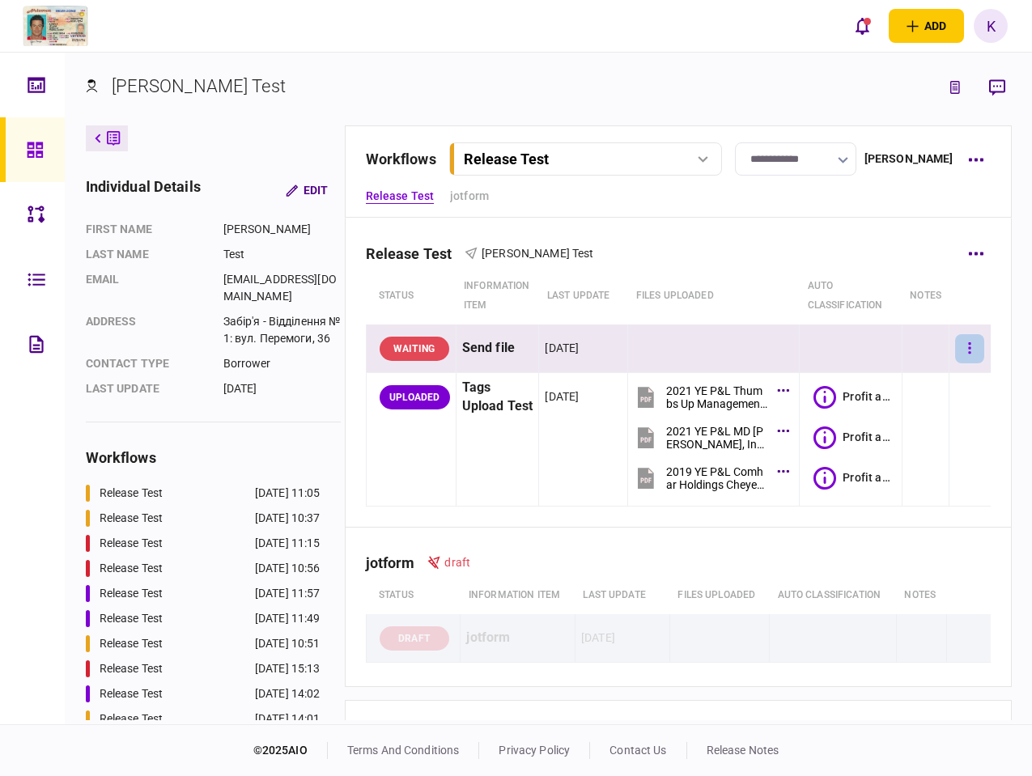
click at [956, 352] on button "button" at bounding box center [969, 348] width 29 height 29
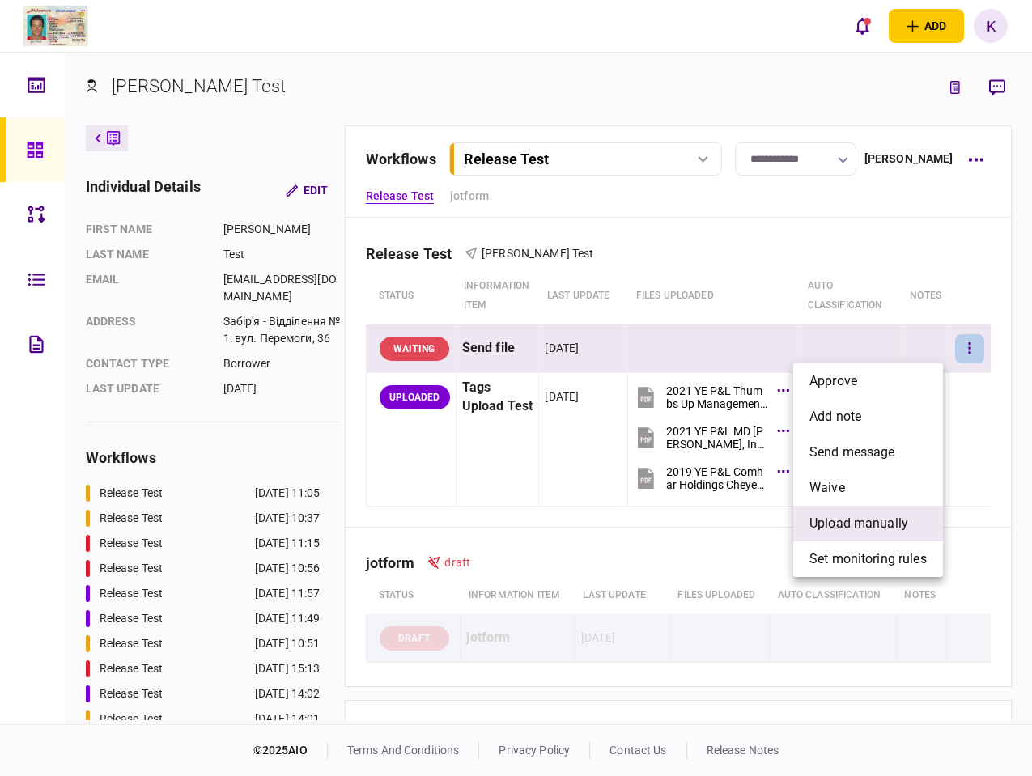
click at [844, 523] on span "upload manually" at bounding box center [859, 523] width 99 height 19
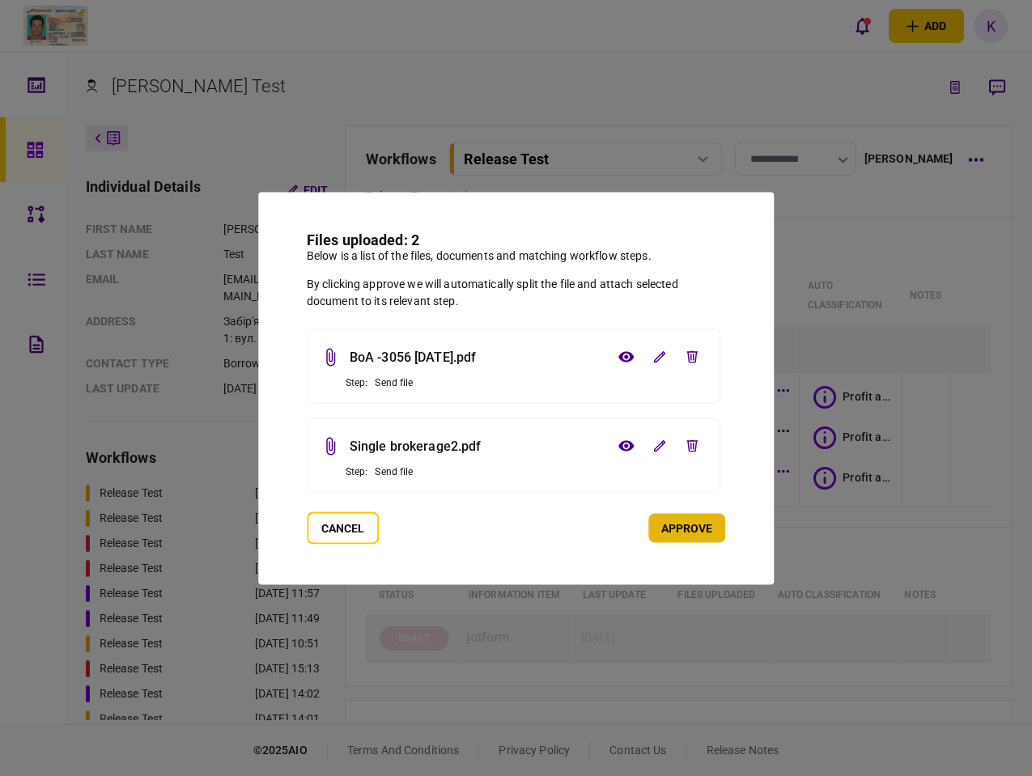
click at [677, 529] on button "approve" at bounding box center [686, 527] width 77 height 29
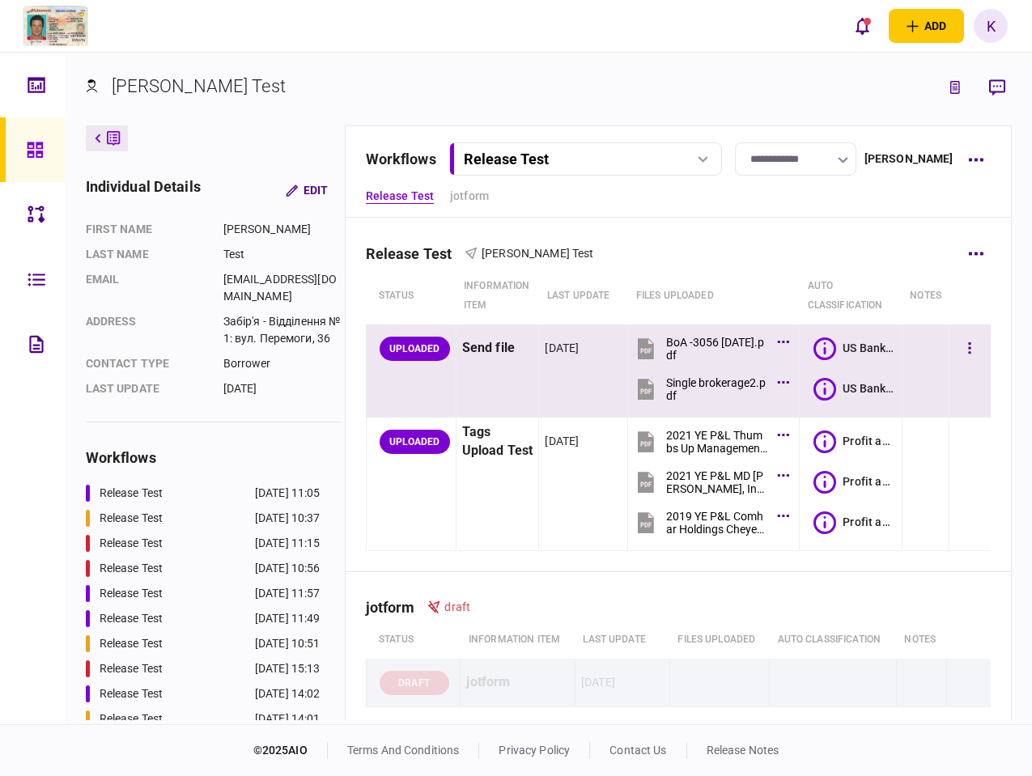
click at [837, 389] on div "US Bank Statement For [PERSON_NAME]" at bounding box center [855, 389] width 83 height 23
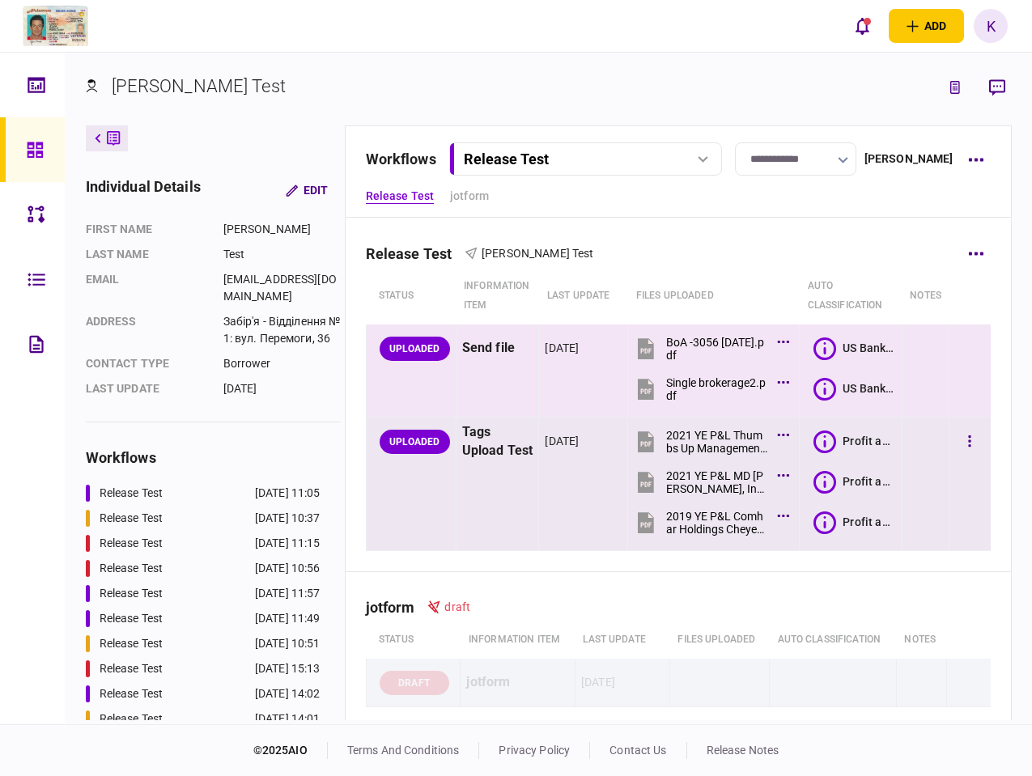
click at [832, 442] on icon at bounding box center [825, 442] width 23 height 23
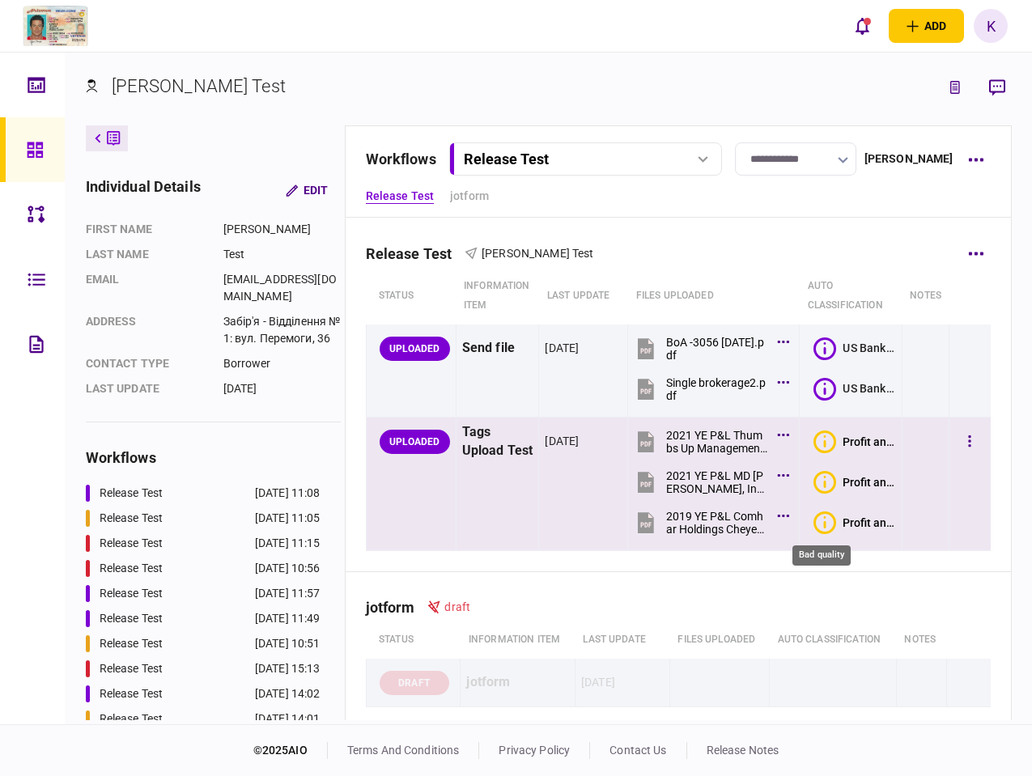
click at [832, 522] on icon "Bad quality" at bounding box center [825, 523] width 23 height 23
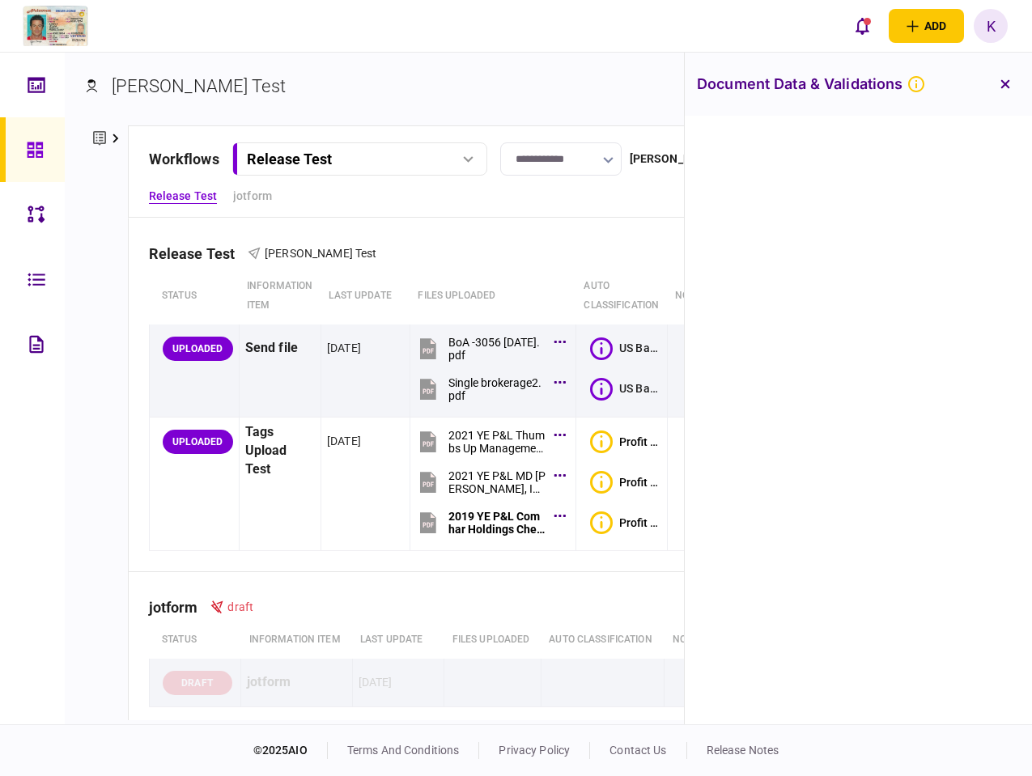
click at [1011, 81] on button "button" at bounding box center [1005, 84] width 29 height 29
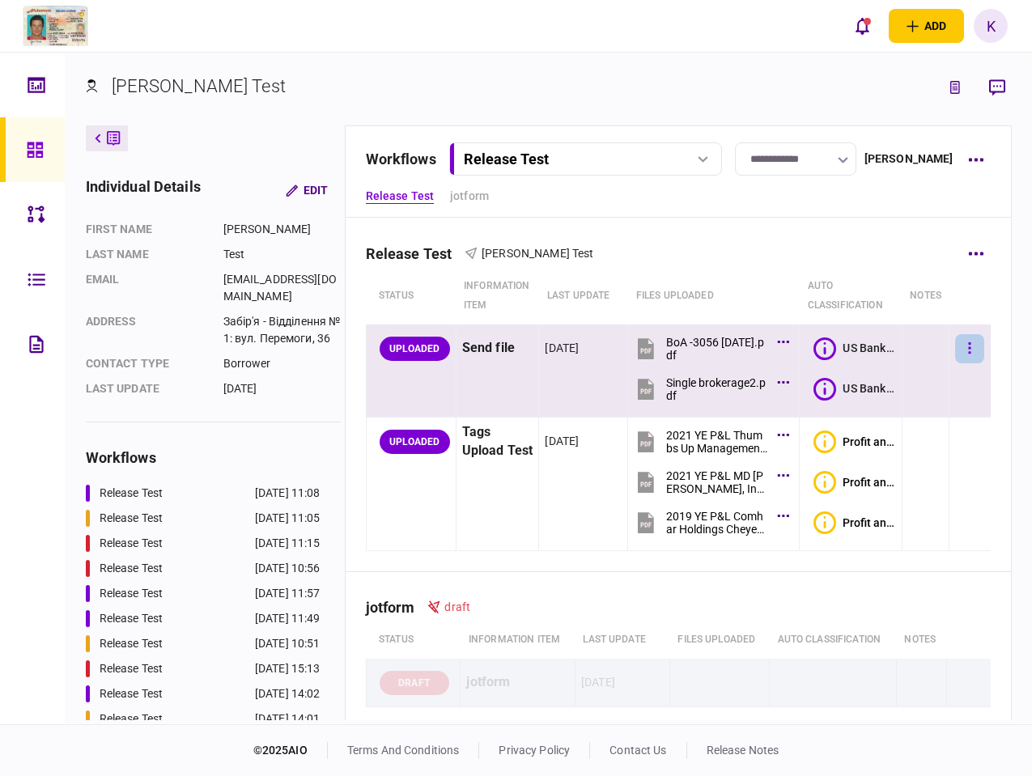
click at [962, 347] on button "button" at bounding box center [969, 348] width 29 height 29
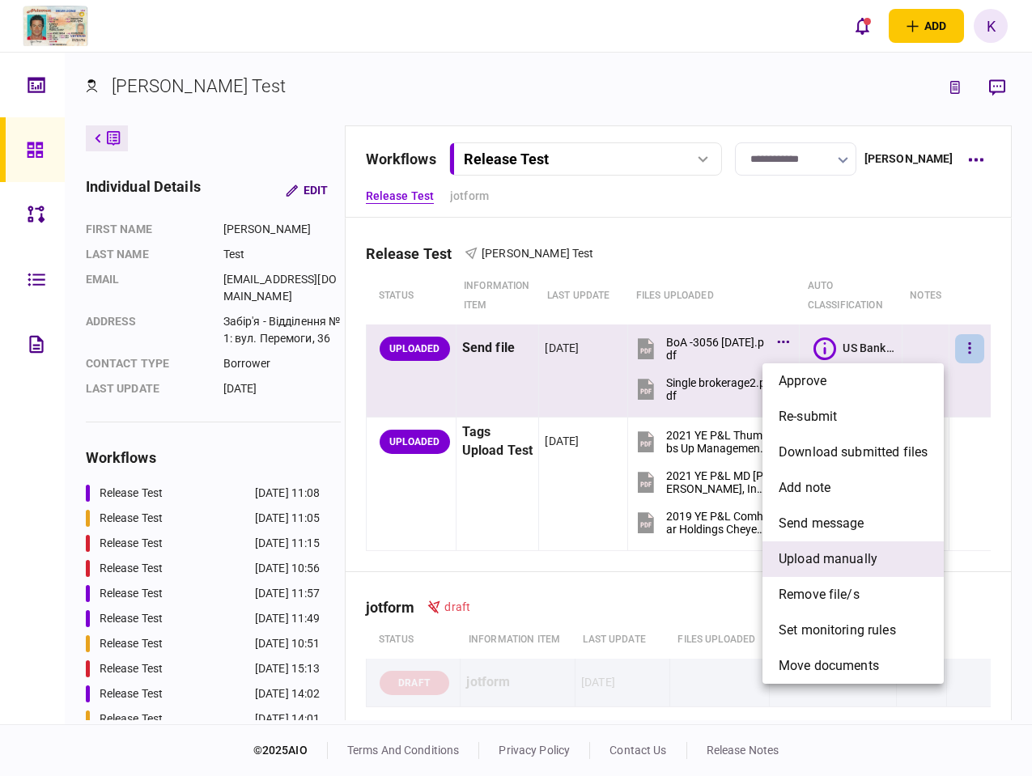
click at [834, 568] on span "upload manually" at bounding box center [828, 559] width 99 height 19
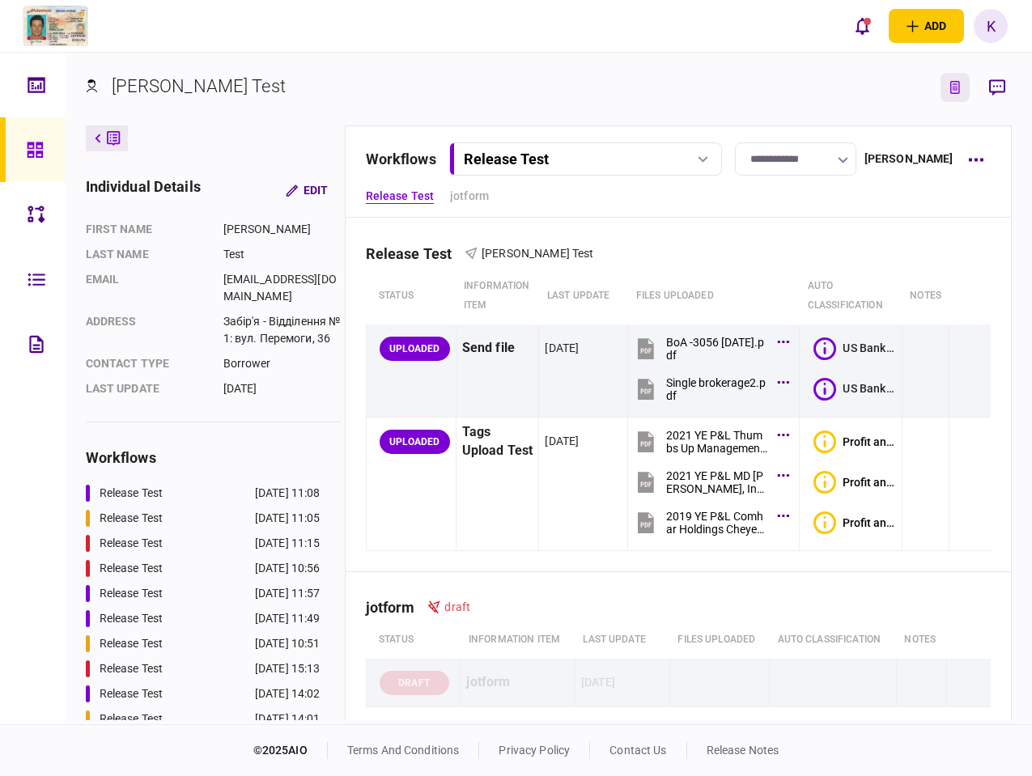
click at [964, 87] on button "link to underwriting page" at bounding box center [955, 87] width 29 height 29
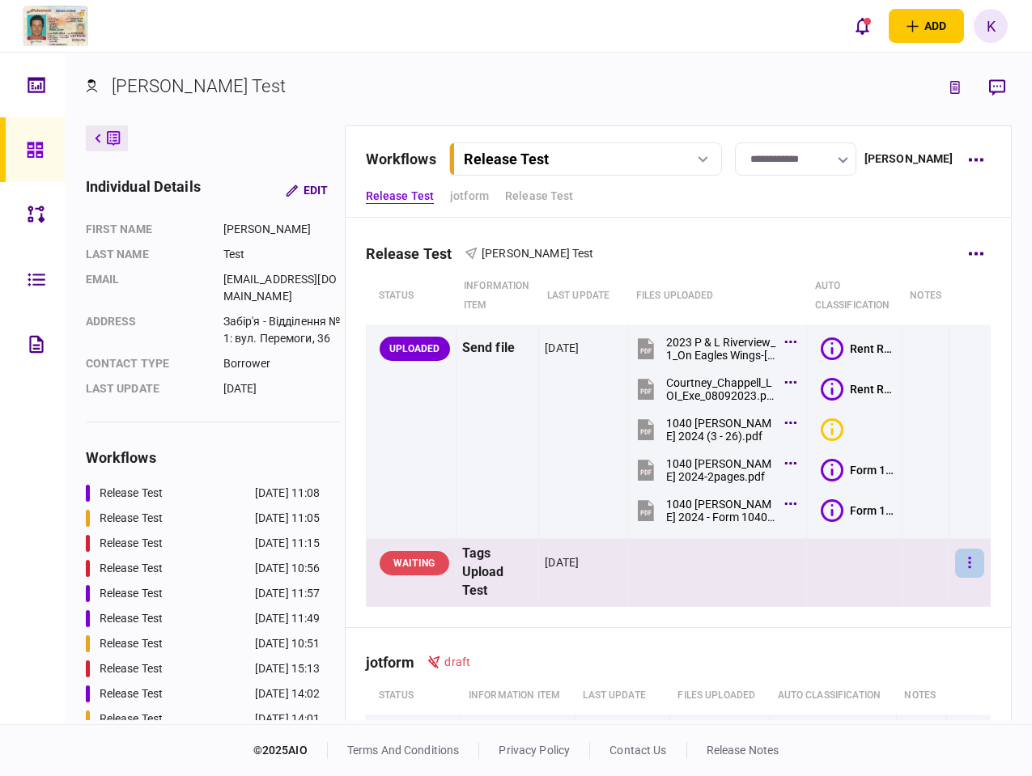
click at [958, 554] on button "button" at bounding box center [969, 563] width 29 height 29
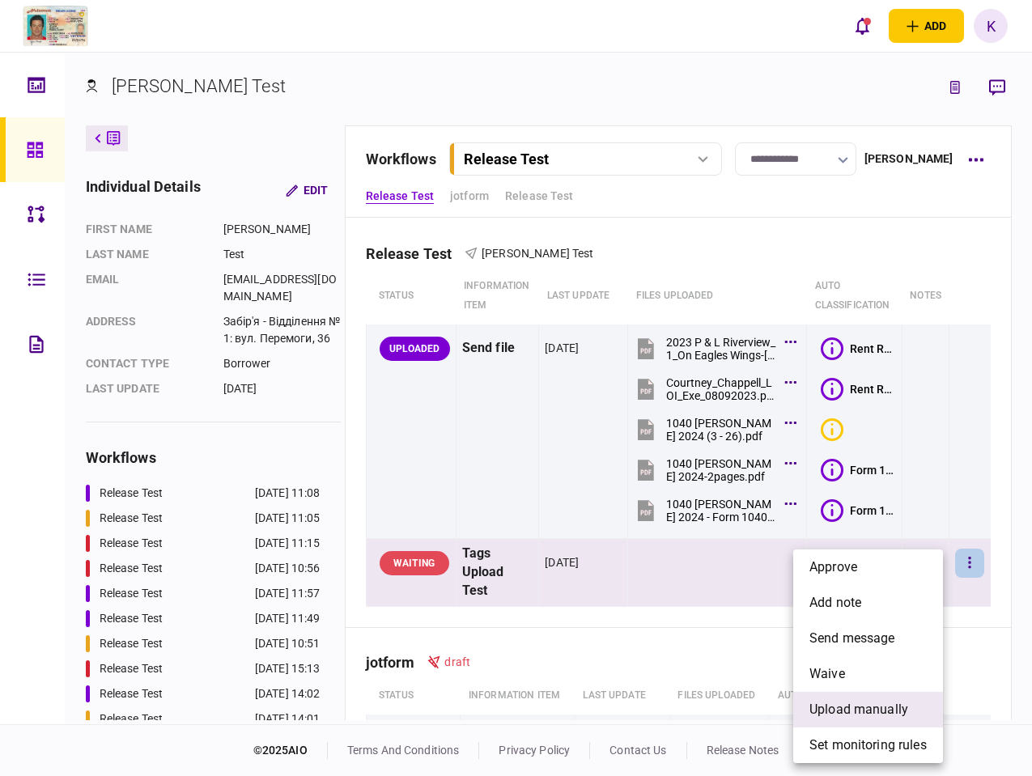
click at [842, 712] on span "upload manually" at bounding box center [859, 709] width 99 height 19
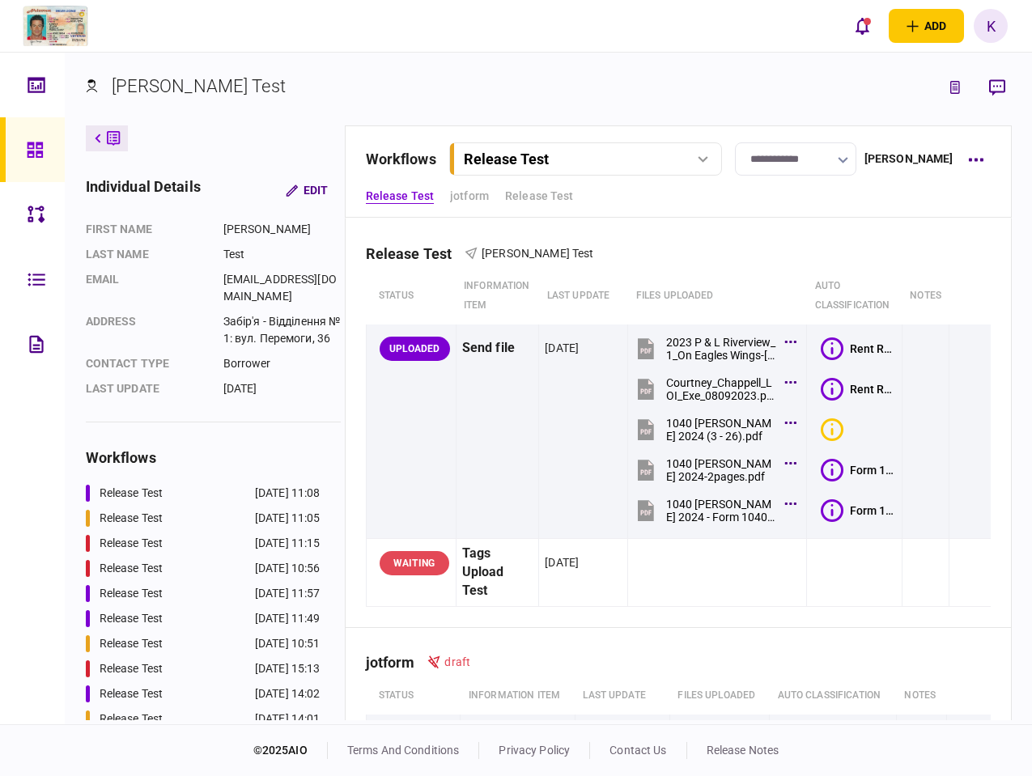
click at [544, 145] on button "Release Test" at bounding box center [585, 158] width 273 height 33
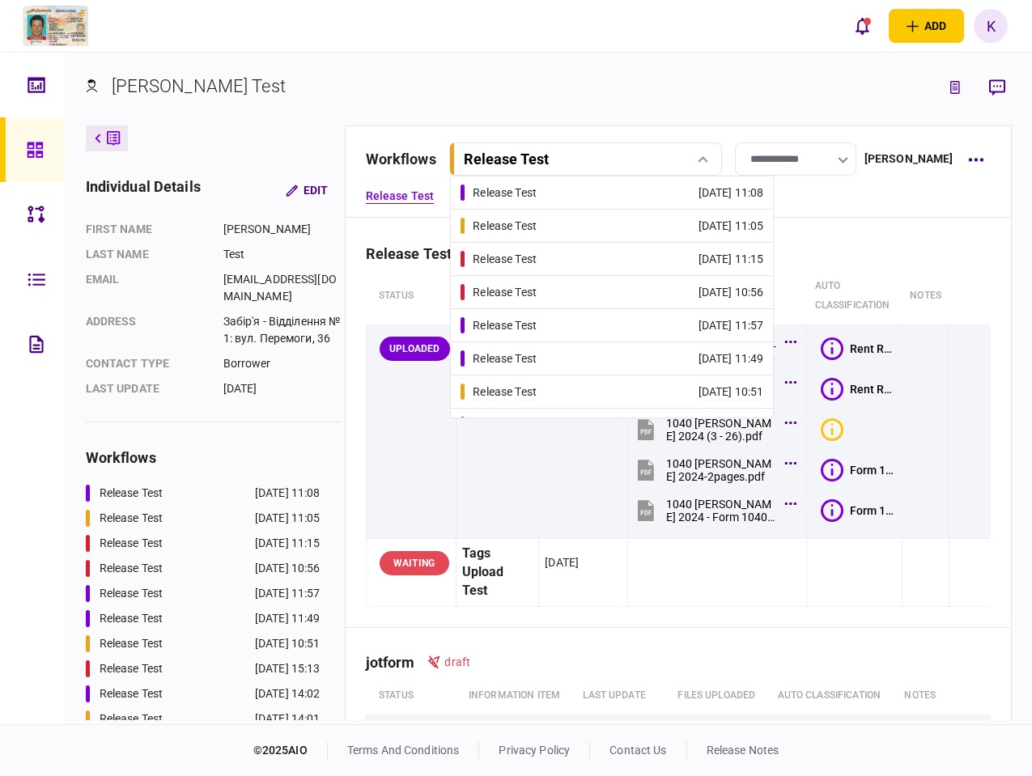
click at [545, 188] on link "Release Test [DATE] 11:08" at bounding box center [612, 192] width 303 height 32
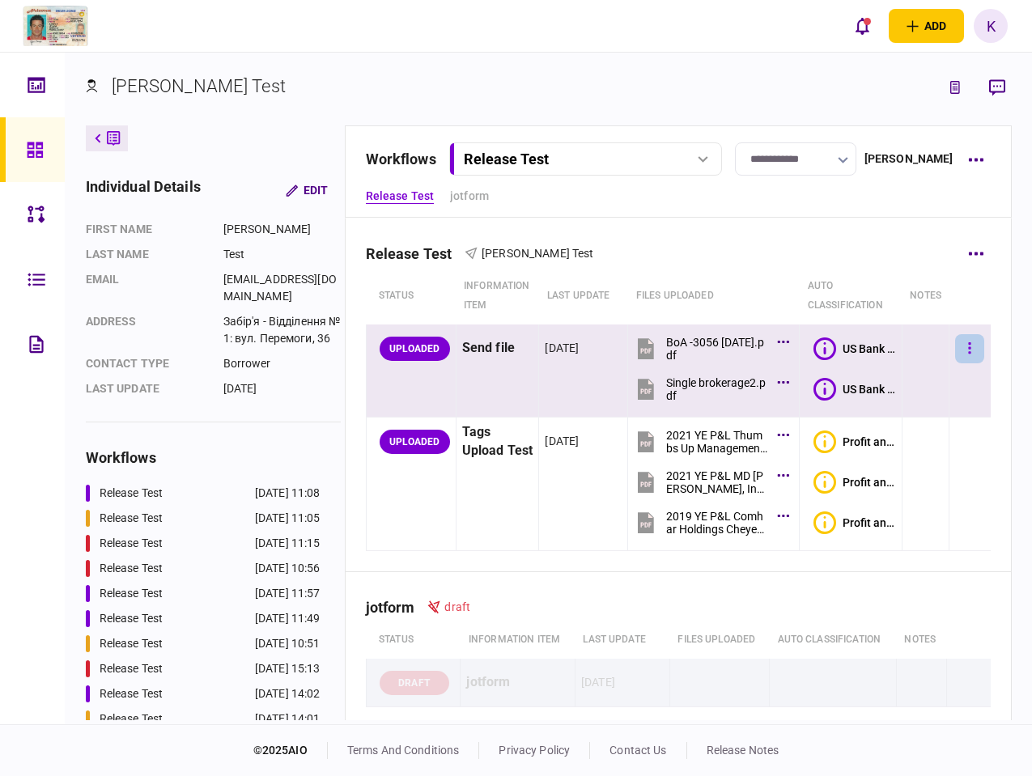
click at [955, 347] on button "button" at bounding box center [969, 348] width 29 height 29
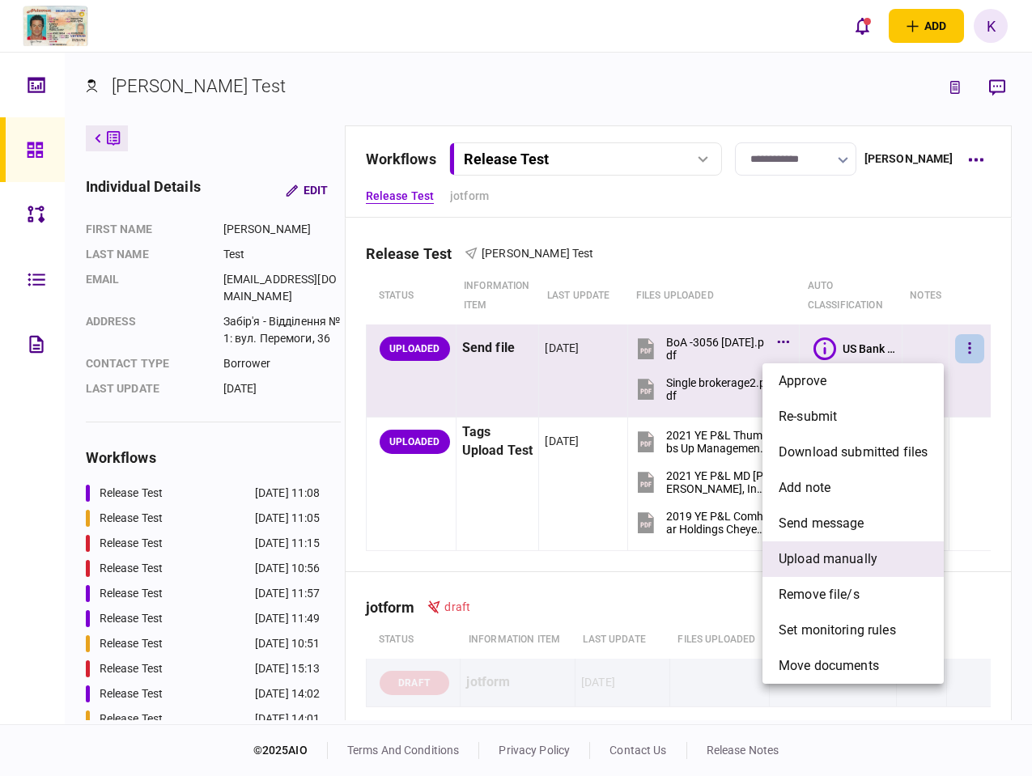
click at [870, 568] on span "upload manually" at bounding box center [828, 559] width 99 height 19
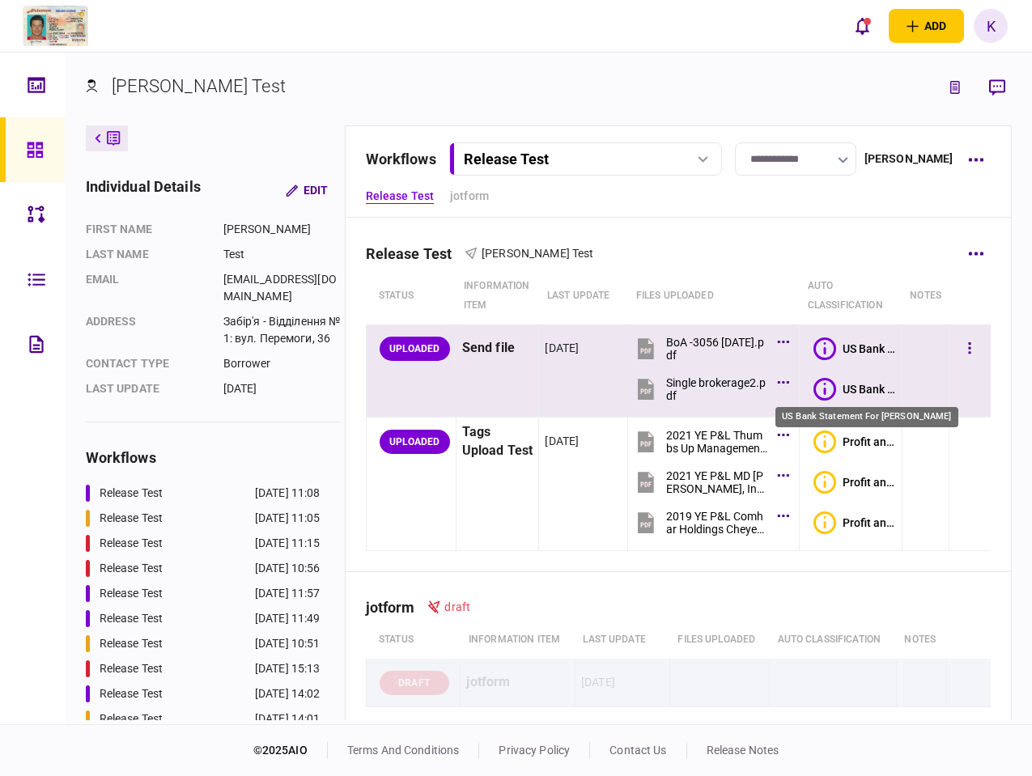
click at [868, 392] on div "US Bank Statement For [PERSON_NAME]" at bounding box center [869, 389] width 53 height 13
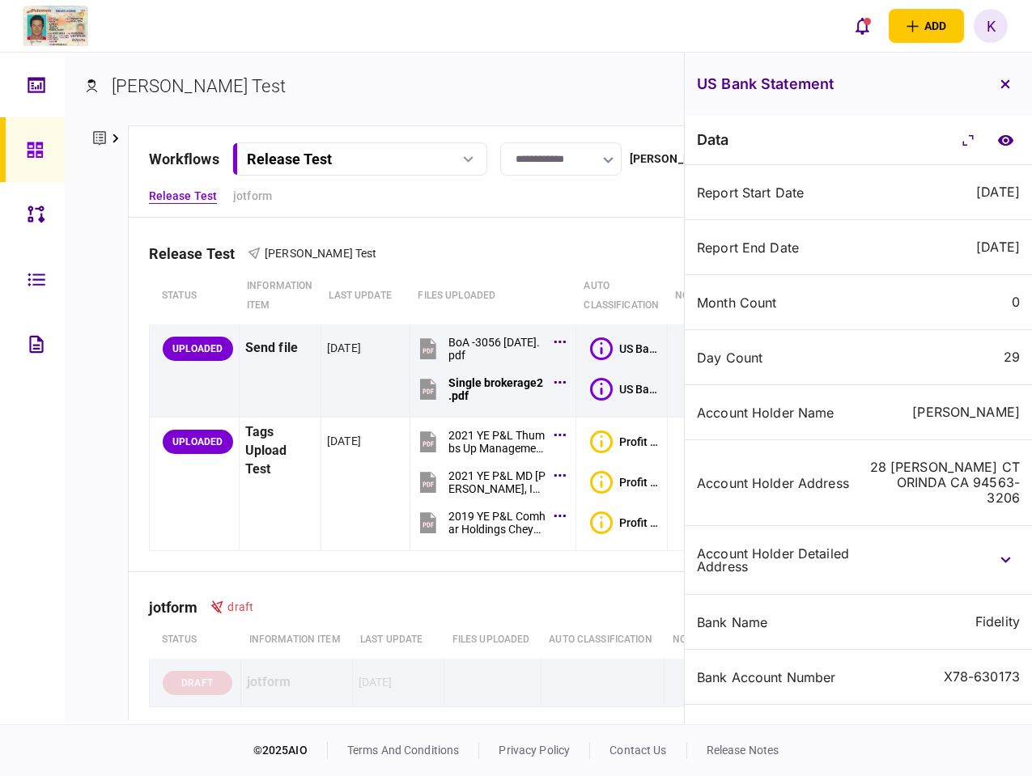
scroll to position [394, 0]
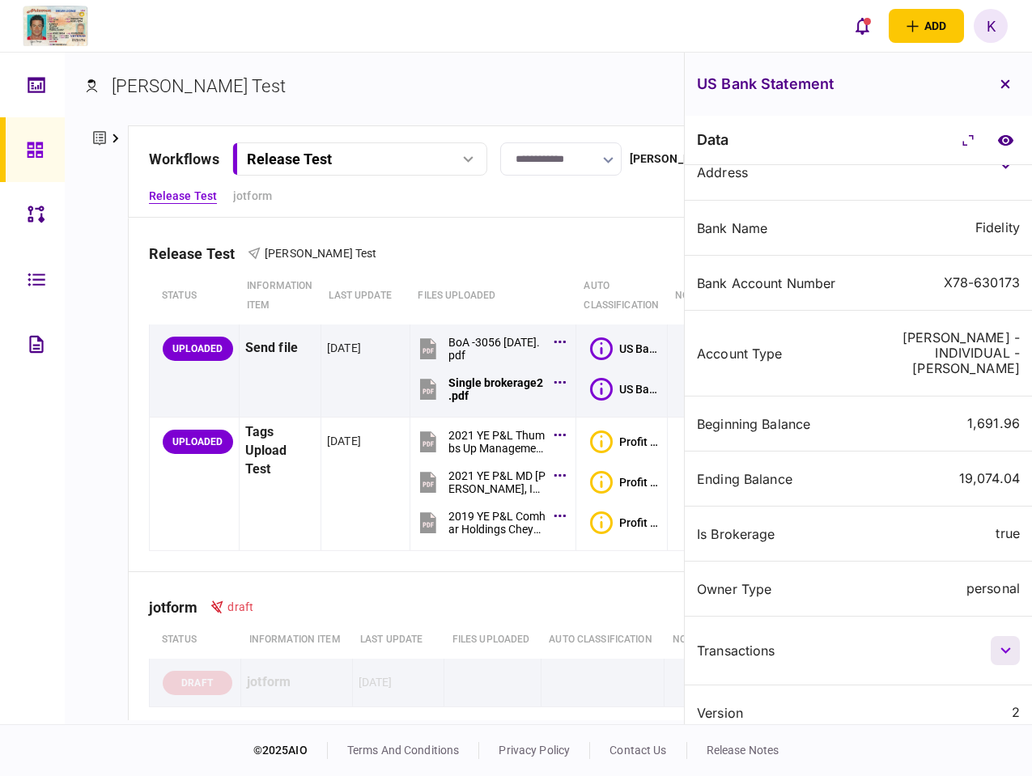
click at [1010, 641] on button "button" at bounding box center [1005, 650] width 29 height 29
click at [746, 644] on div "Transactions" at bounding box center [774, 650] width 155 height 13
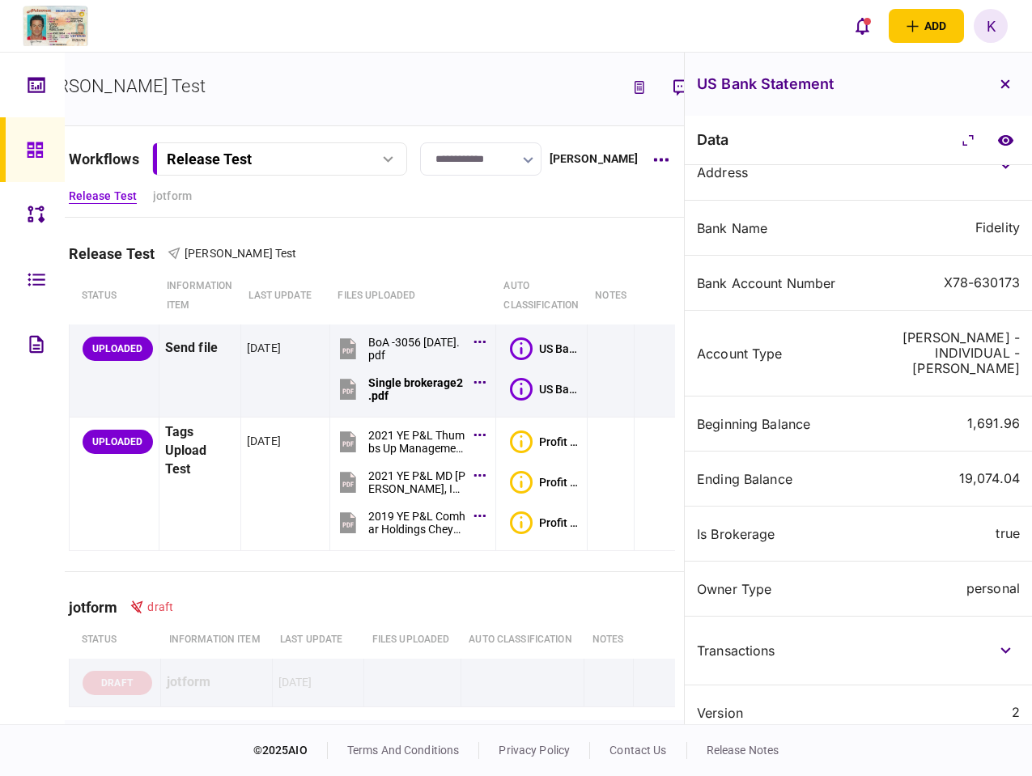
scroll to position [0, 125]
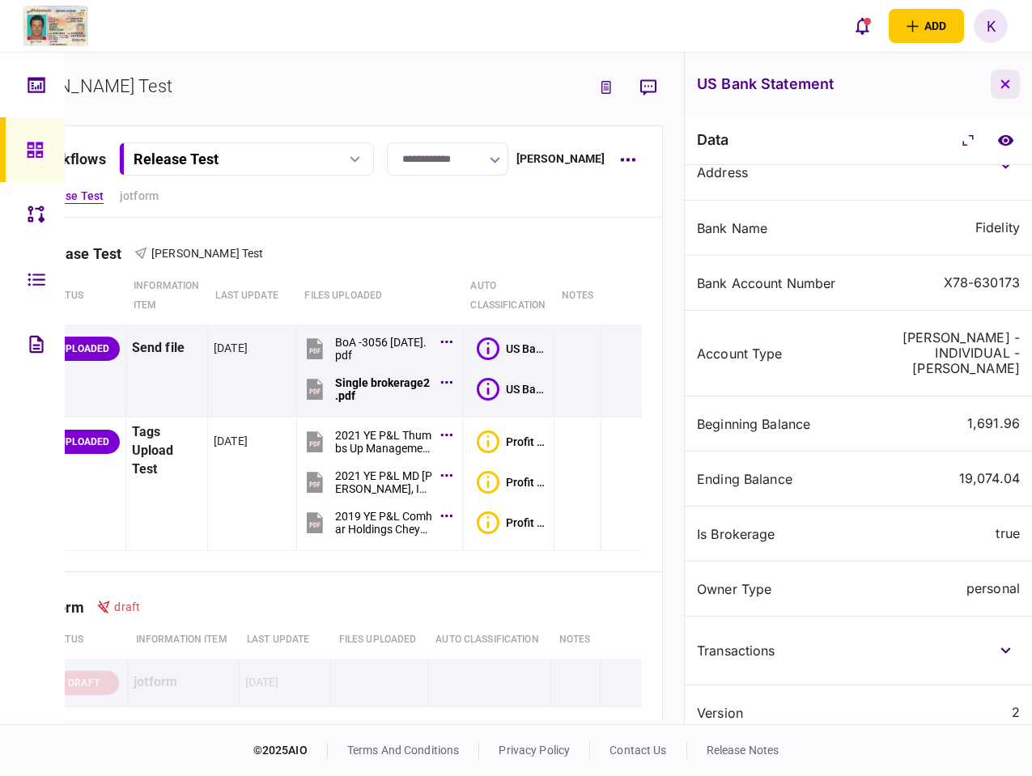
click at [1005, 83] on icon "button" at bounding box center [1005, 84] width 9 height 9
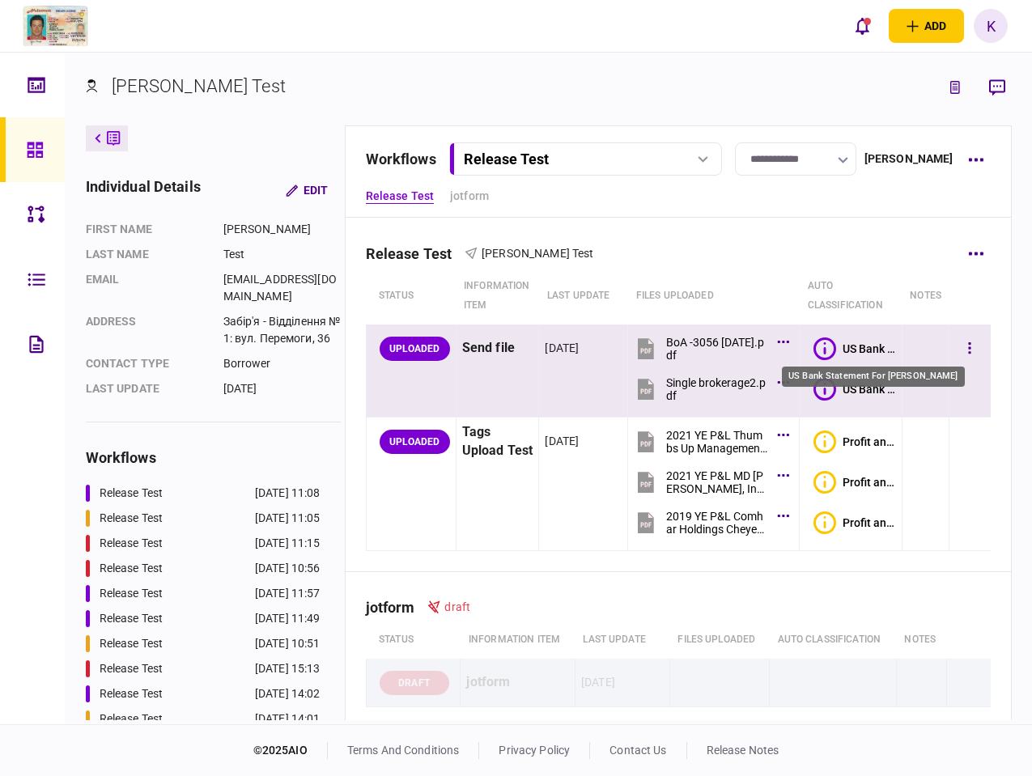
click at [861, 343] on div "US Bank Statement For [PERSON_NAME]" at bounding box center [869, 348] width 53 height 13
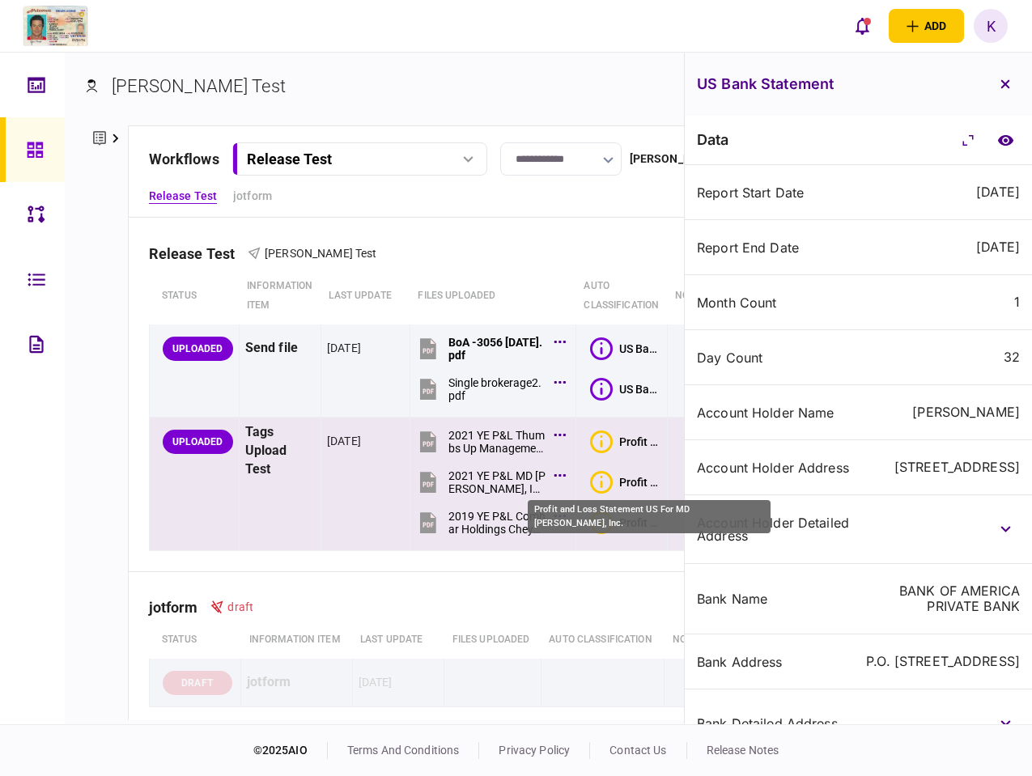
click at [635, 486] on div "Profit and Loss Statement US For MD [PERSON_NAME], Inc." at bounding box center [640, 482] width 42 height 13
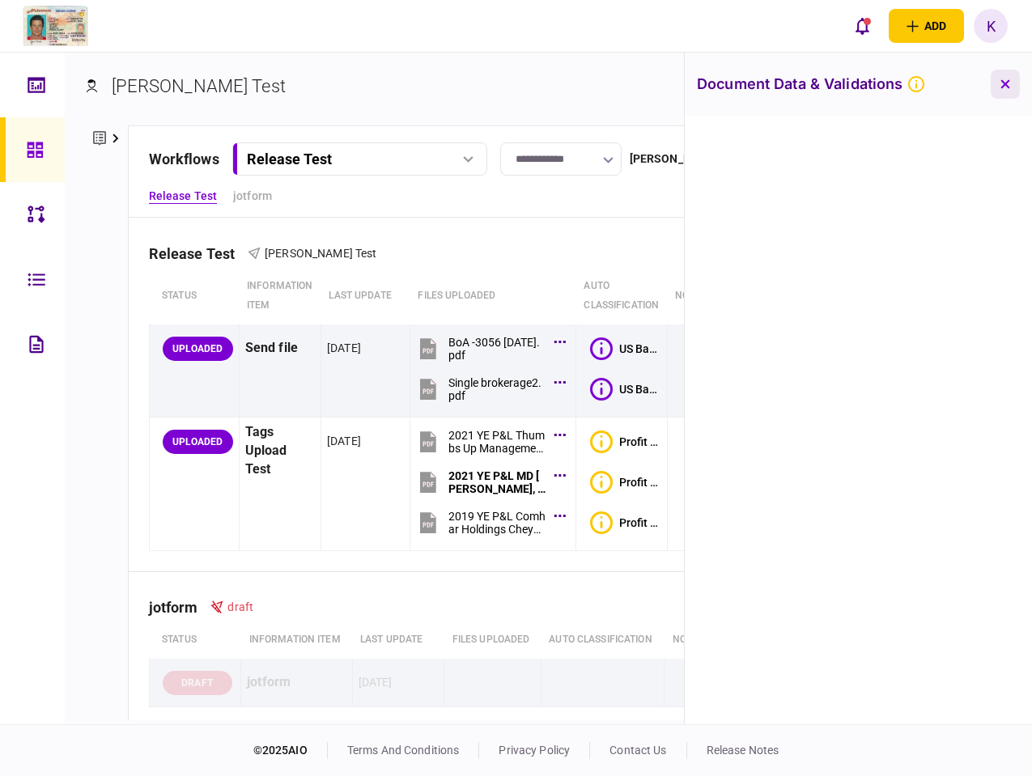
click at [1003, 74] on button "button" at bounding box center [1005, 84] width 29 height 29
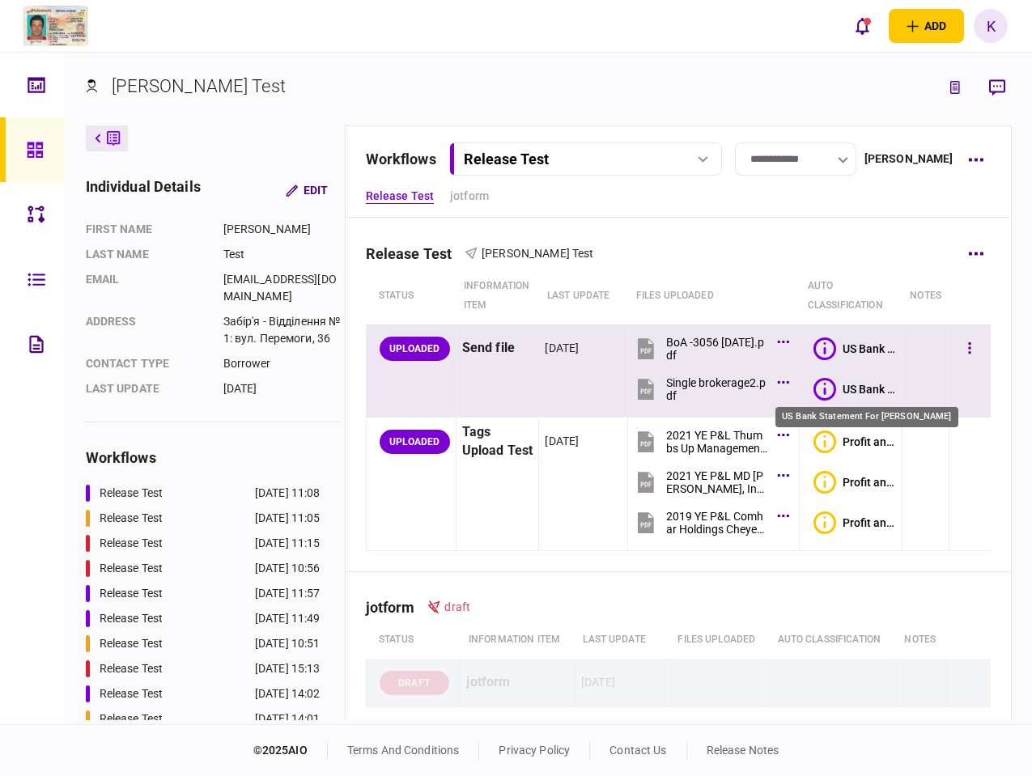
click at [867, 392] on div "US Bank Statement For [PERSON_NAME]" at bounding box center [869, 389] width 53 height 13
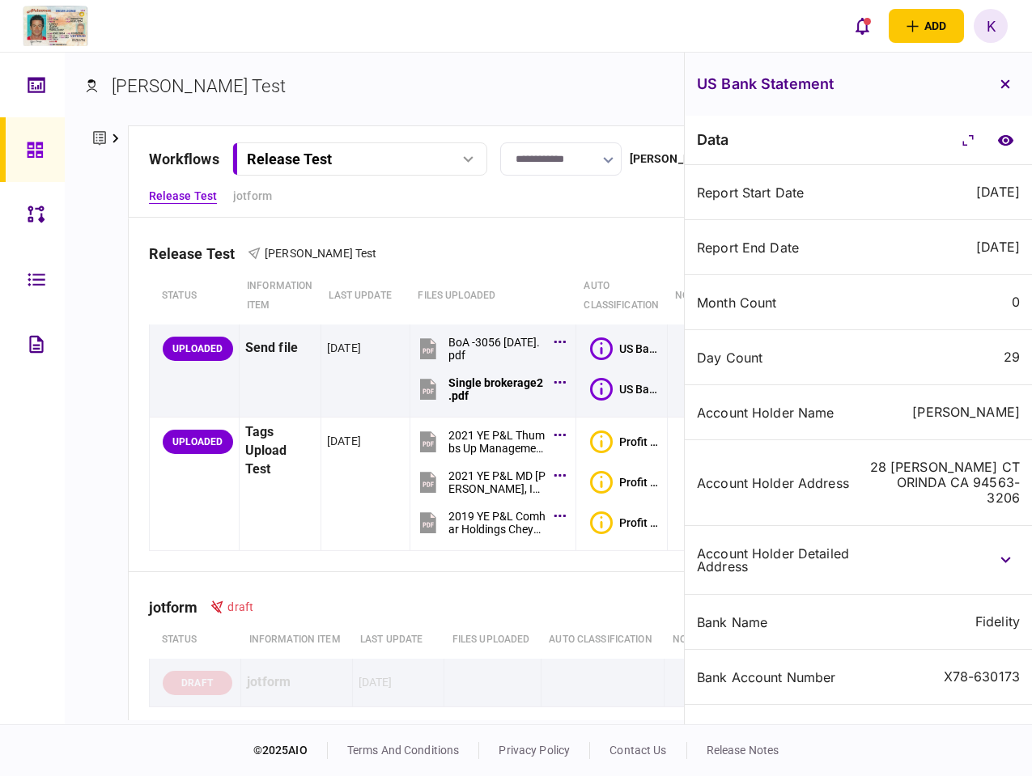
scroll to position [394, 0]
